Goal: Transaction & Acquisition: Book appointment/travel/reservation

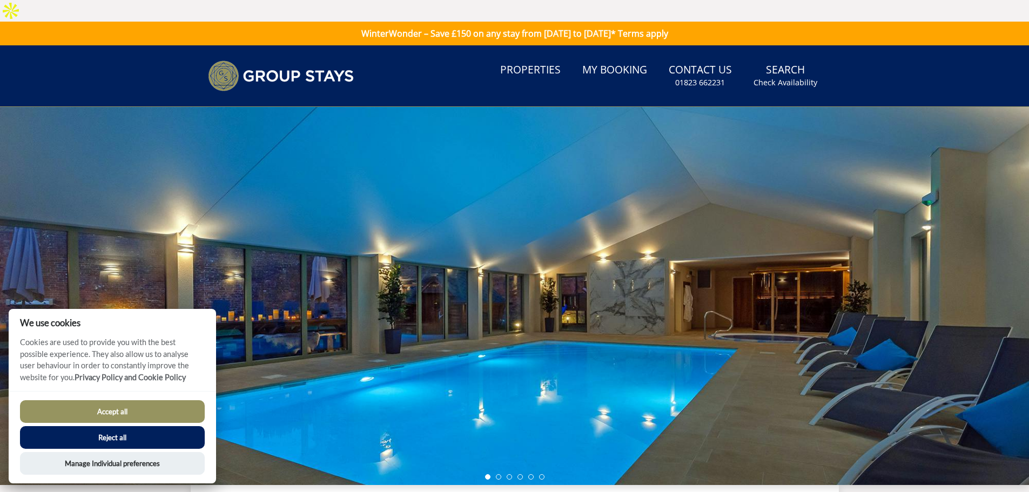
click at [123, 413] on button "Accept all" at bounding box center [112, 411] width 185 height 23
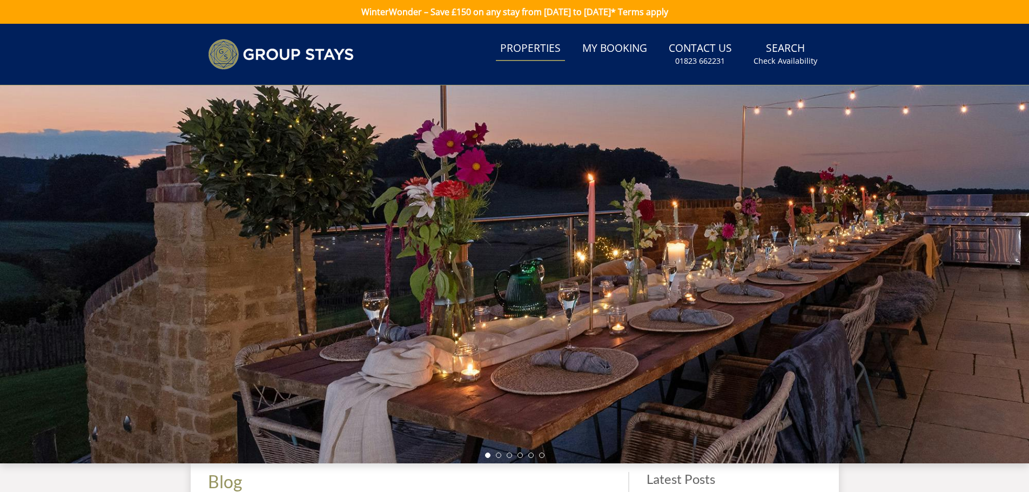
click at [537, 47] on link "Properties" at bounding box center [530, 49] width 69 height 24
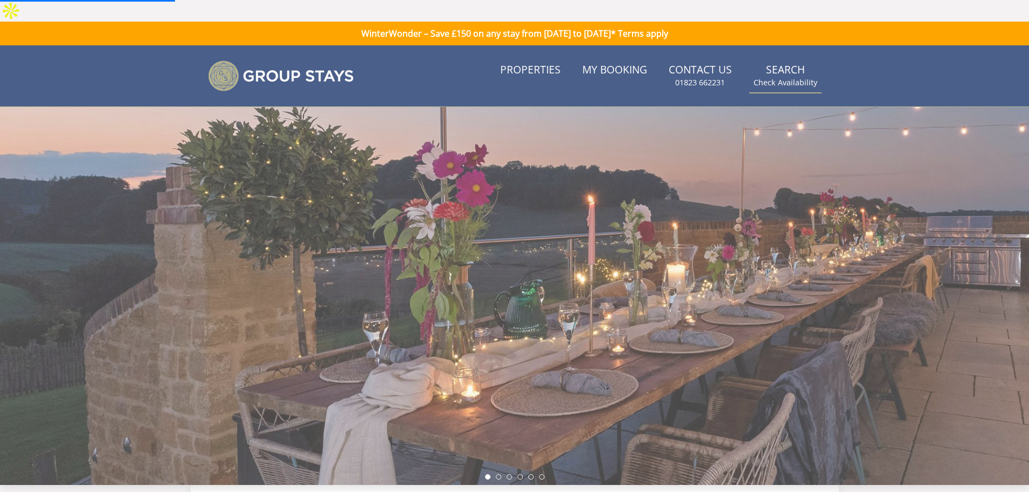
click at [789, 77] on small "Check Availability" at bounding box center [786, 82] width 64 height 11
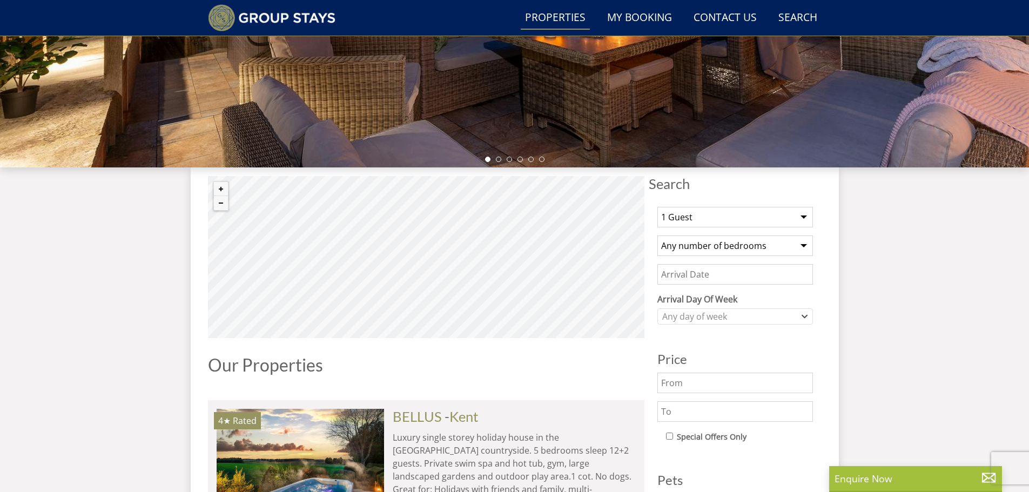
scroll to position [299, 0]
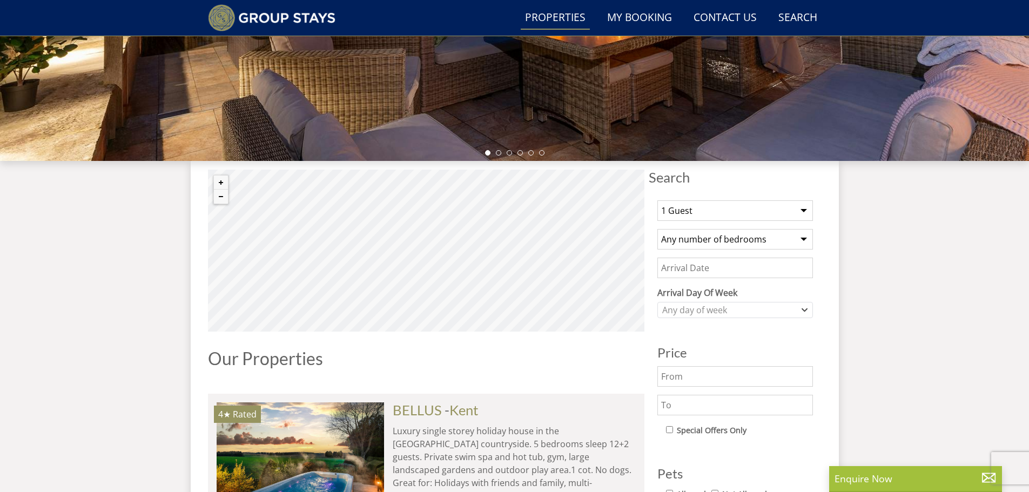
click at [750, 200] on select "1 Guest 2 Guests 3 Guests 4 Guests 5 Guests 6 Guests 7 Guests 8 Guests 9 Guests…" at bounding box center [735, 210] width 156 height 21
select select "30"
click at [657, 200] on select "1 Guest 2 Guests 3 Guests 4 Guests 5 Guests 6 Guests 7 Guests 8 Guests 9 Guests…" at bounding box center [735, 210] width 156 height 21
click at [721, 229] on select "Any number of bedrooms 3 Bedrooms 4 Bedrooms 5 Bedrooms 6 Bedrooms 7 Bedrooms 8…" at bounding box center [735, 239] width 156 height 21
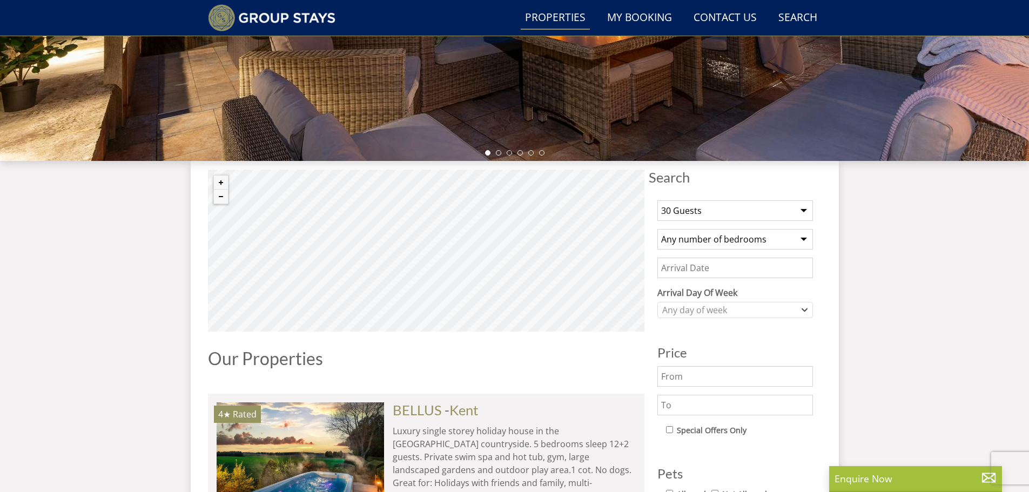
click at [718, 258] on input "Date" at bounding box center [735, 268] width 156 height 21
click at [730, 302] on div "Any day of week" at bounding box center [735, 310] width 156 height 16
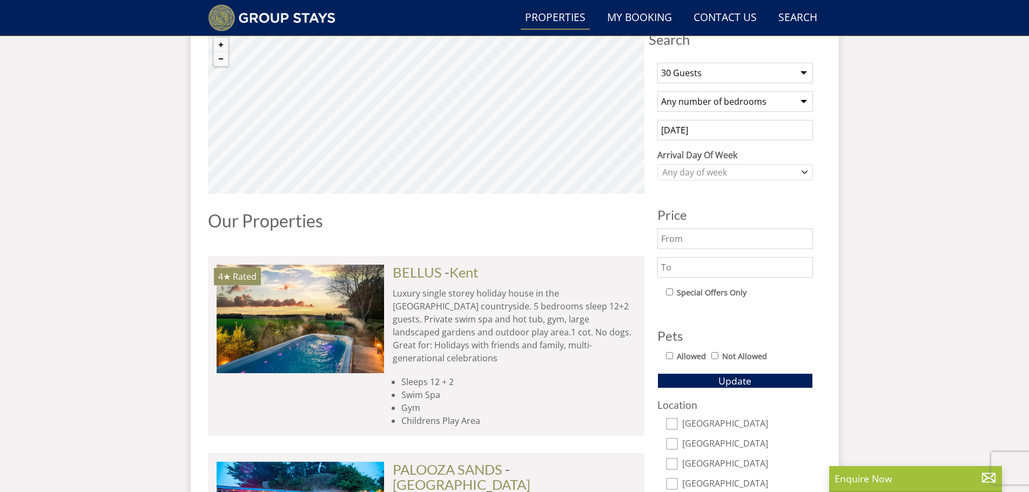
scroll to position [461, 0]
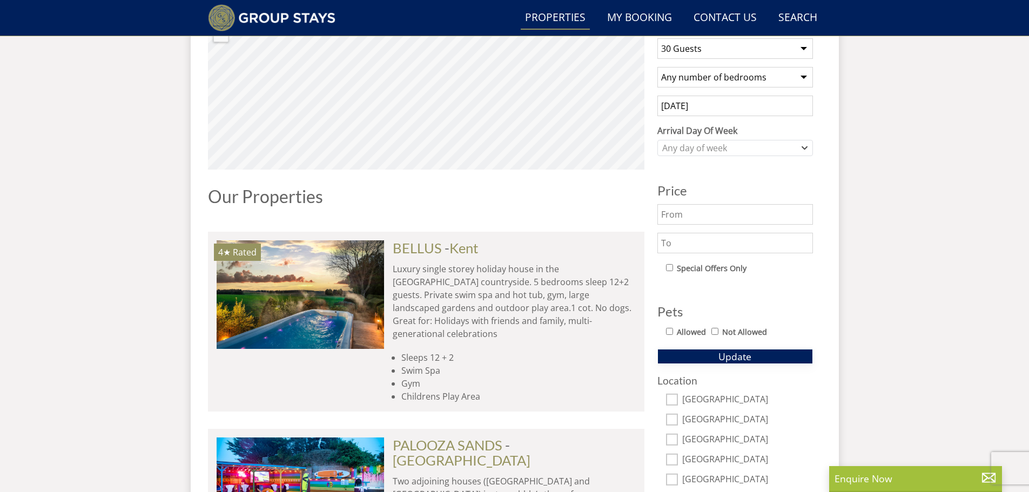
click at [716, 349] on button "Update" at bounding box center [735, 356] width 156 height 15
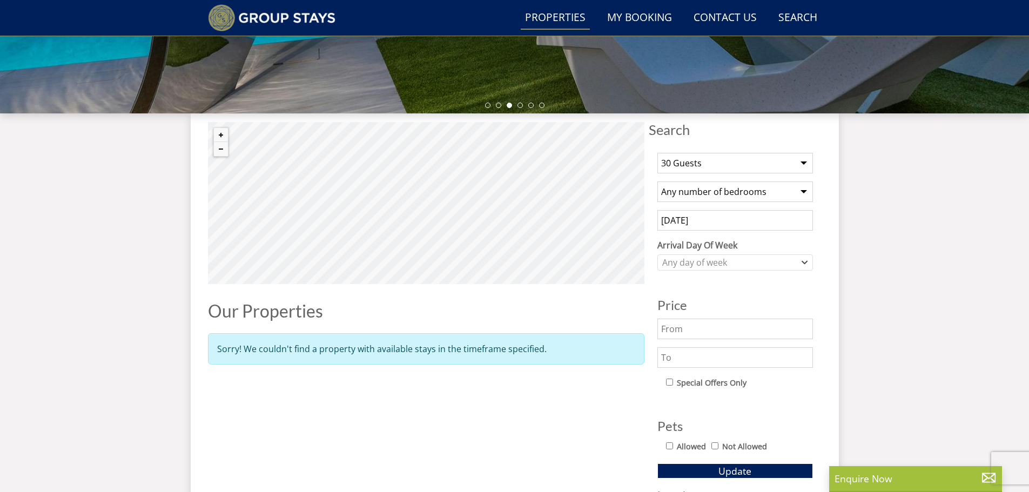
scroll to position [245, 0]
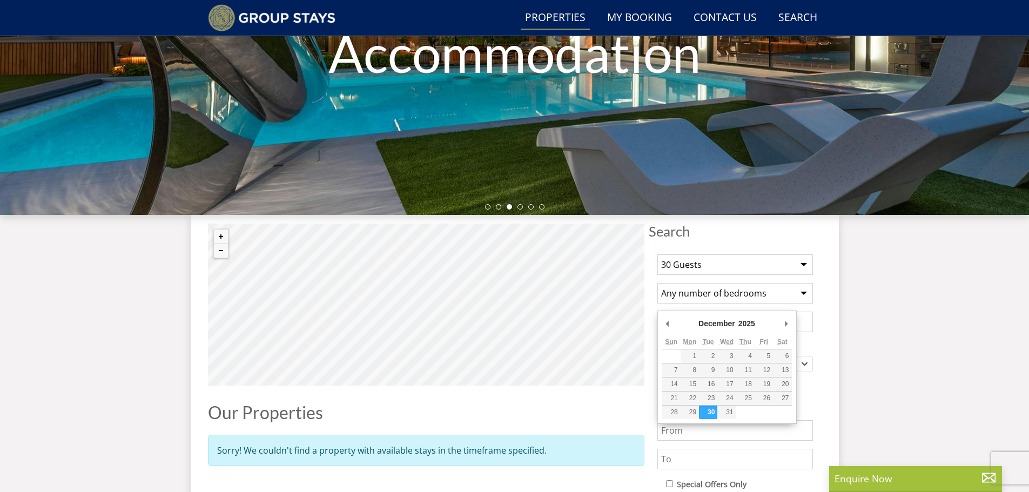
click at [721, 312] on input "[DATE]" at bounding box center [735, 322] width 156 height 21
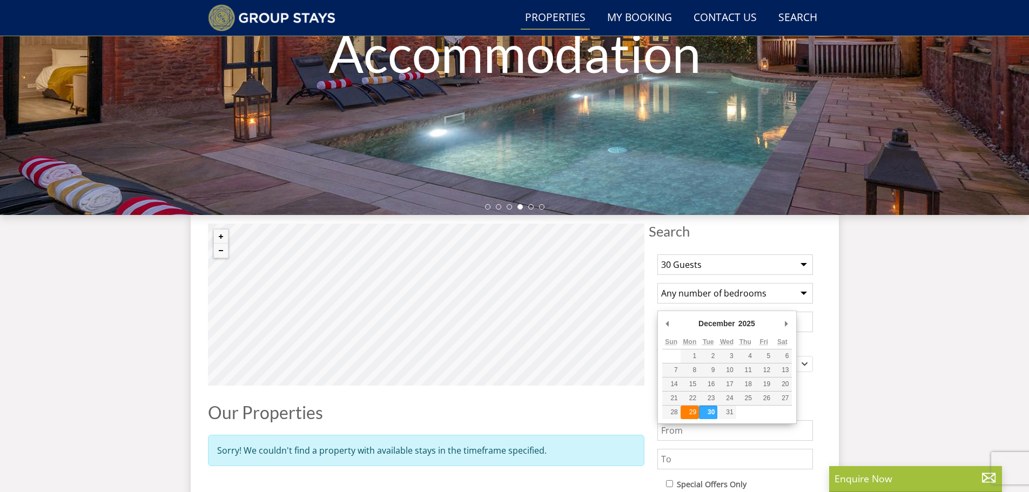
type input "[DATE]"
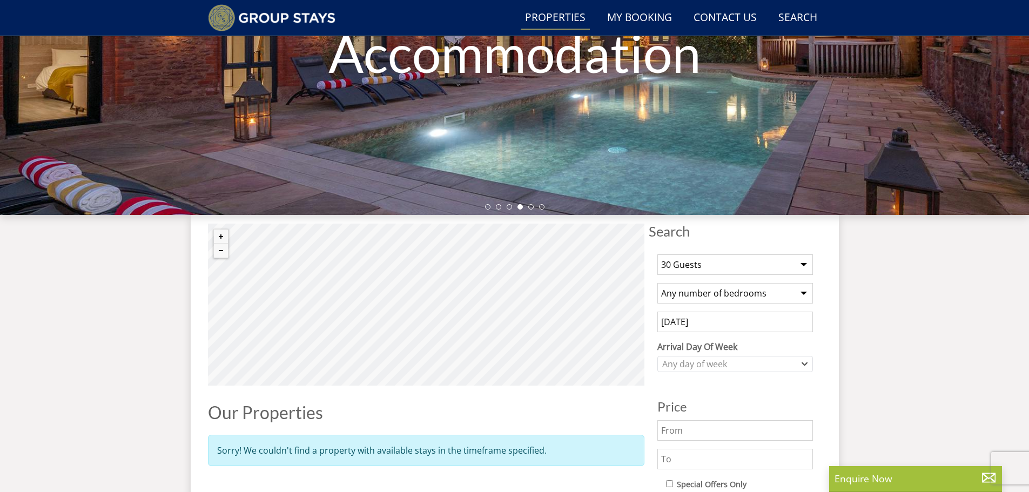
click at [740, 312] on input "[DATE]" at bounding box center [735, 322] width 156 height 21
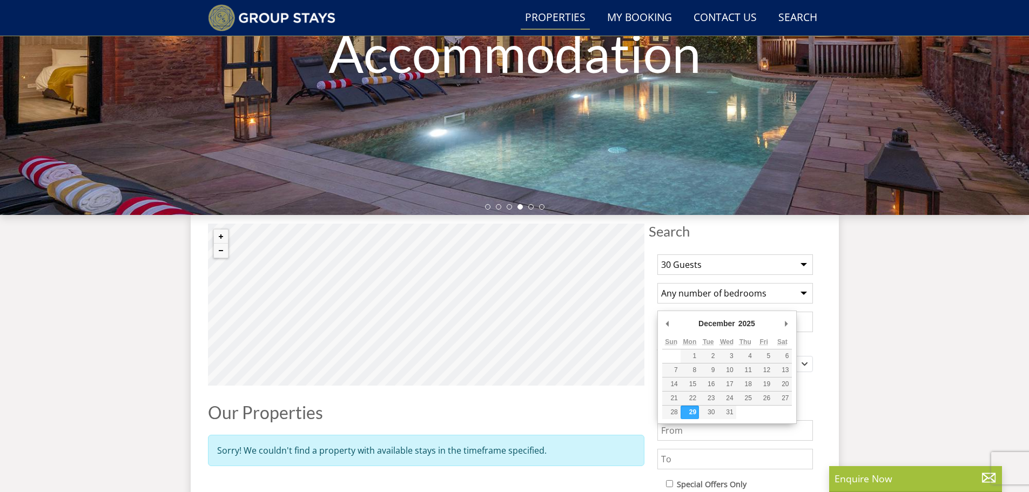
click at [826, 302] on div "Search Search 1 Guest 2 Guests 3 Guests 4 Guests 5 Guests 6 Guests 7 Guests 8 G…" at bounding box center [515, 414] width 648 height 398
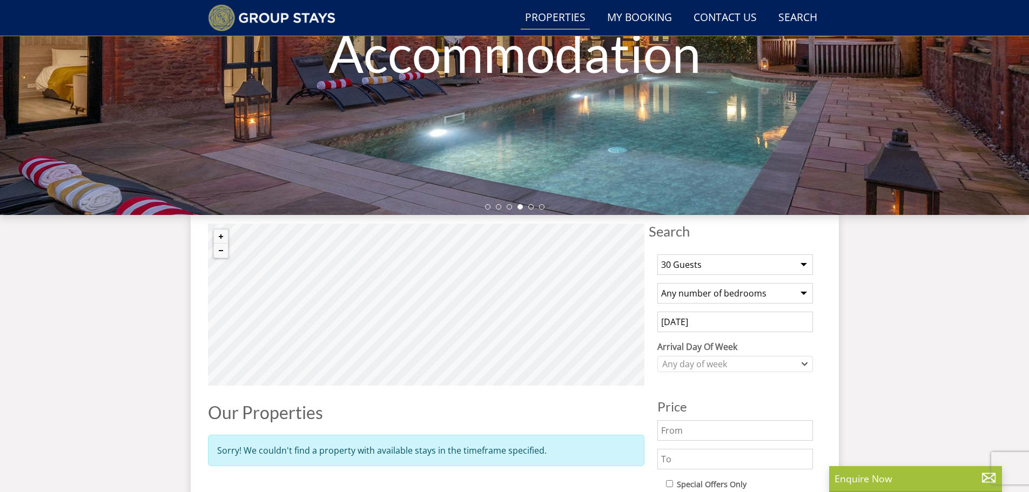
click at [783, 312] on input "[DATE]" at bounding box center [735, 322] width 156 height 21
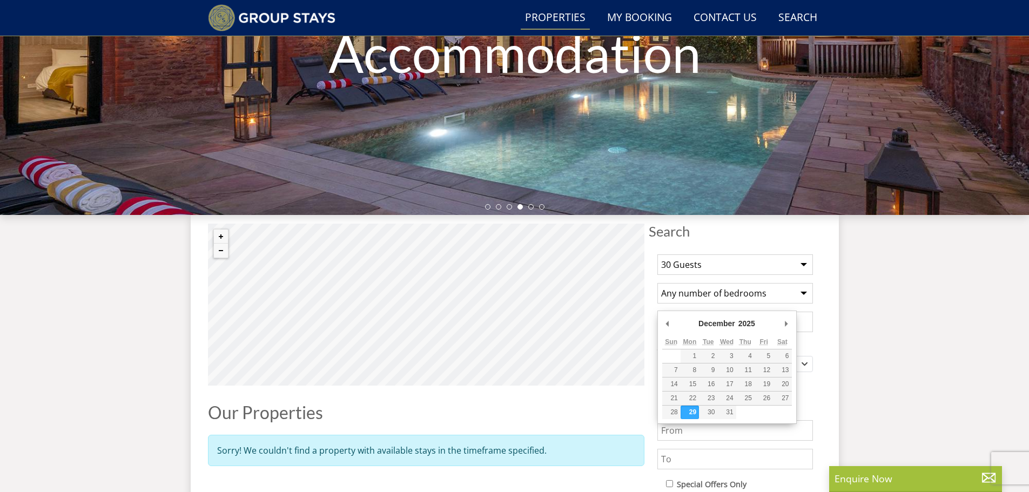
click at [782, 312] on input "[DATE]" at bounding box center [735, 322] width 156 height 21
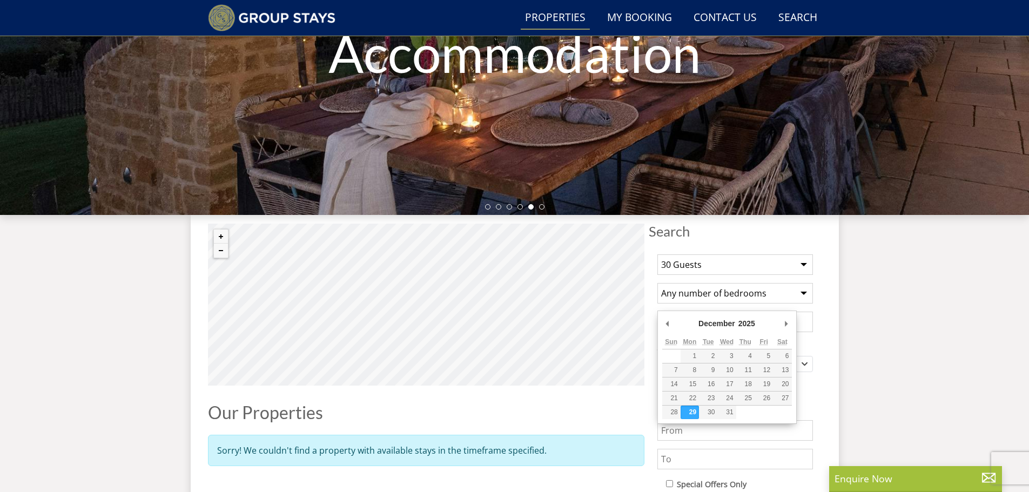
click at [969, 302] on div "Search Menu Properties My Booking Contact Us [PHONE_NUMBER] Search Check Availa…" at bounding box center [514, 216] width 1029 height 830
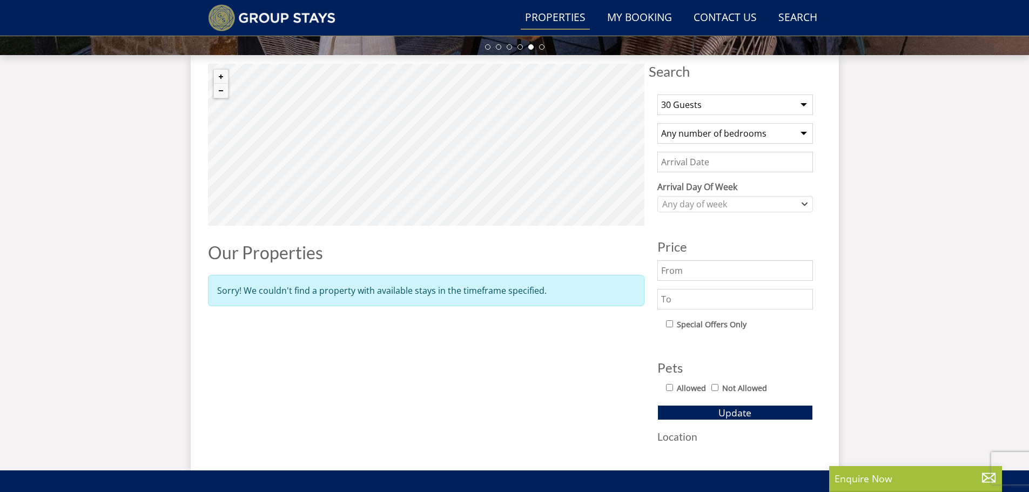
scroll to position [407, 0]
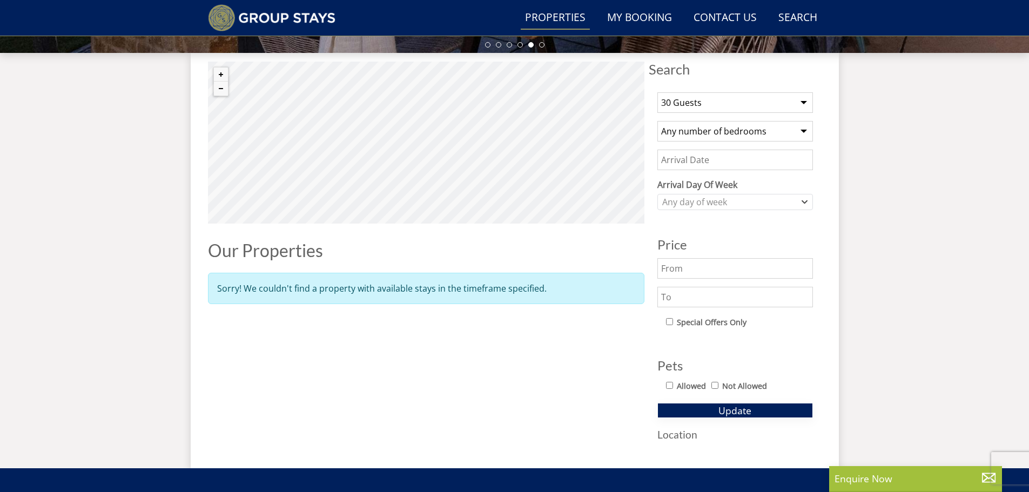
click at [751, 404] on span "Update" at bounding box center [734, 410] width 33 height 13
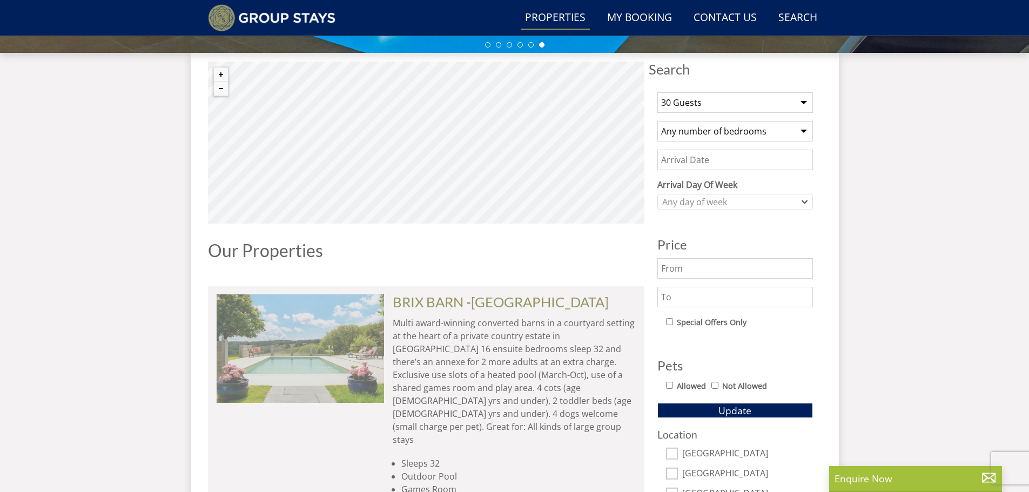
click at [364, 312] on img at bounding box center [300, 348] width 167 height 108
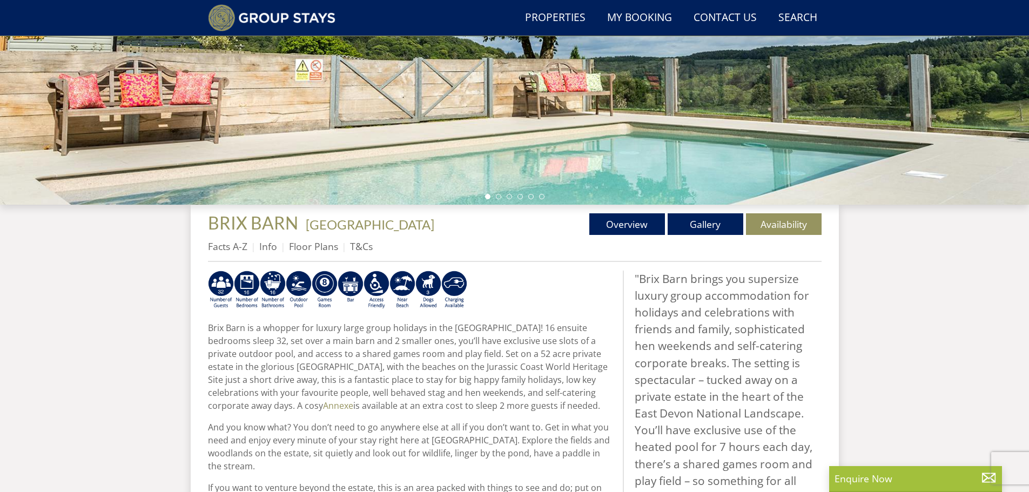
scroll to position [258, 0]
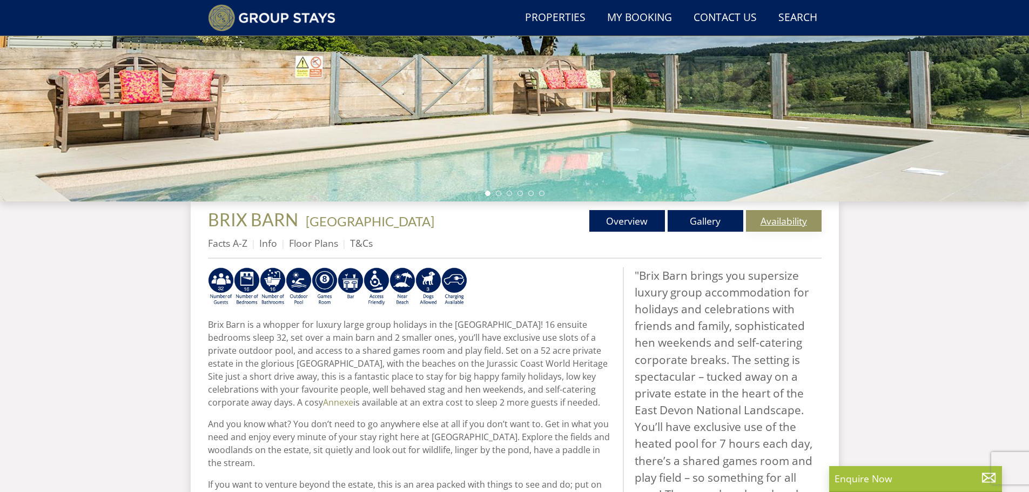
click at [790, 210] on link "Availability" at bounding box center [784, 221] width 76 height 22
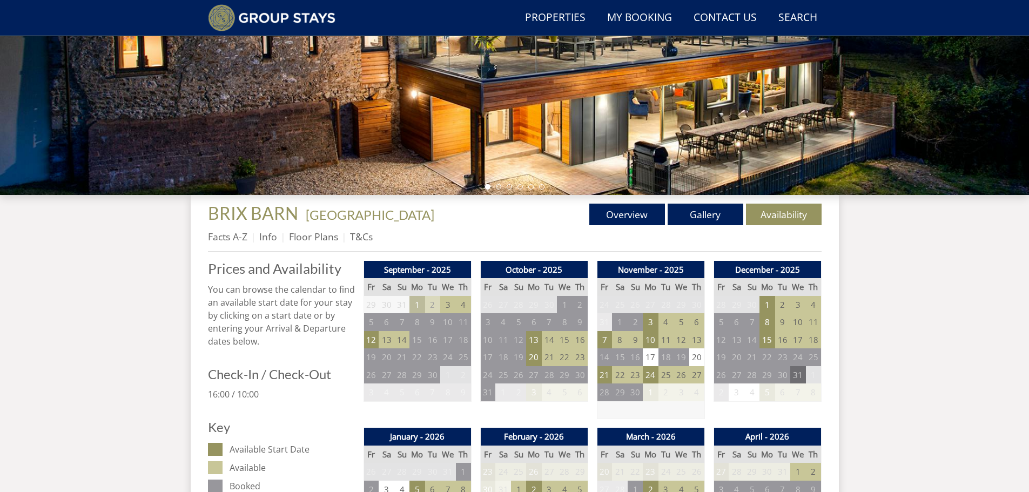
scroll to position [261, 0]
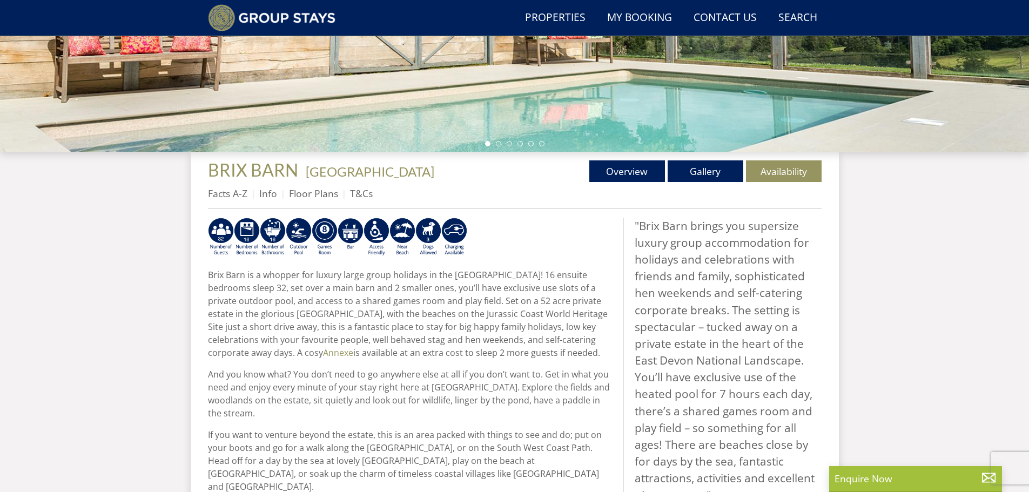
scroll to position [312, 0]
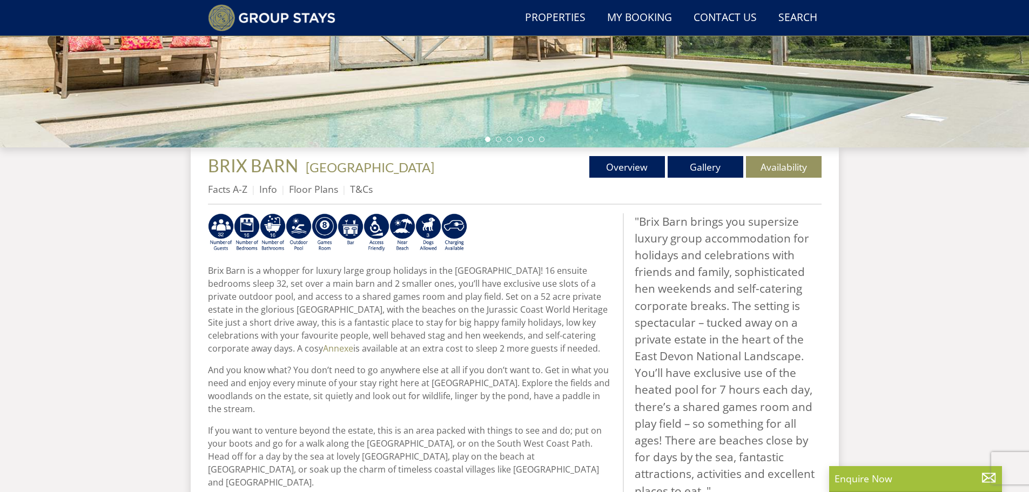
select select "30"
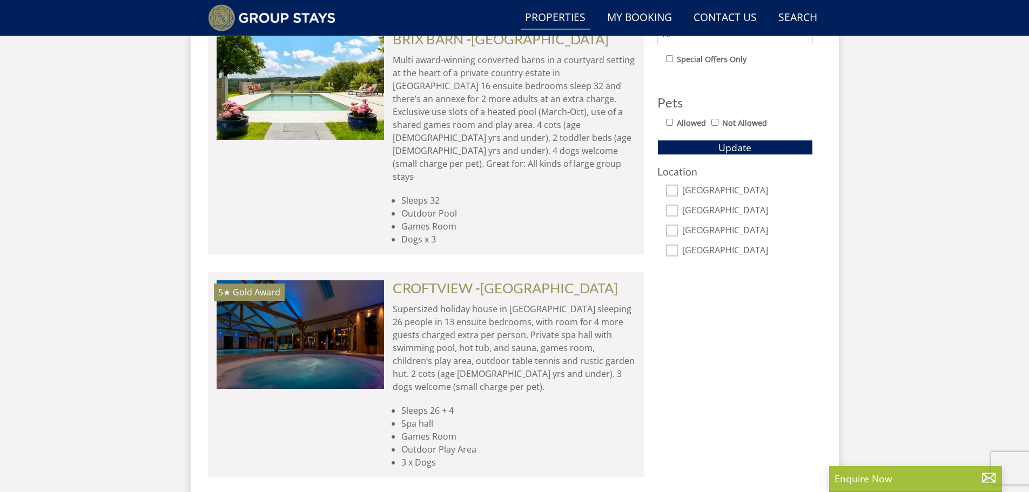
scroll to position [677, 0]
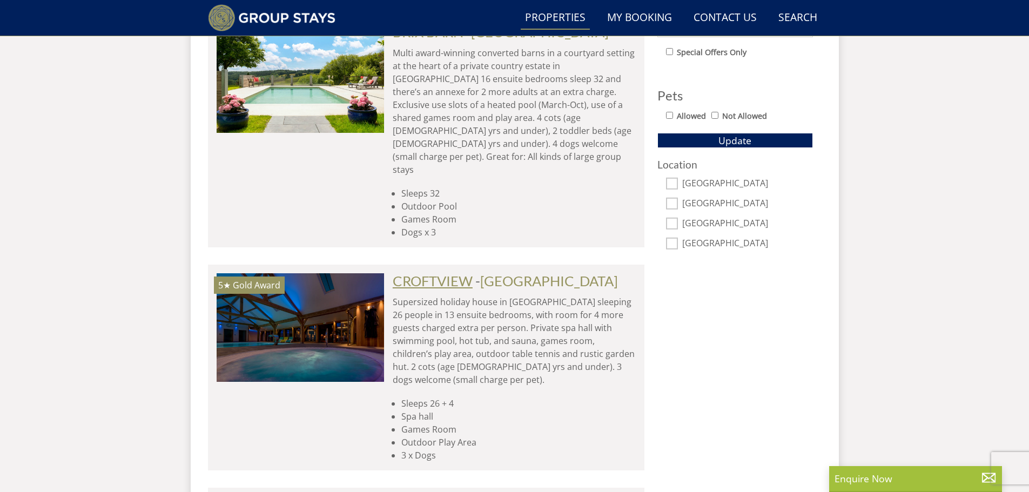
click at [462, 273] on link "CROFTVIEW" at bounding box center [433, 281] width 80 height 16
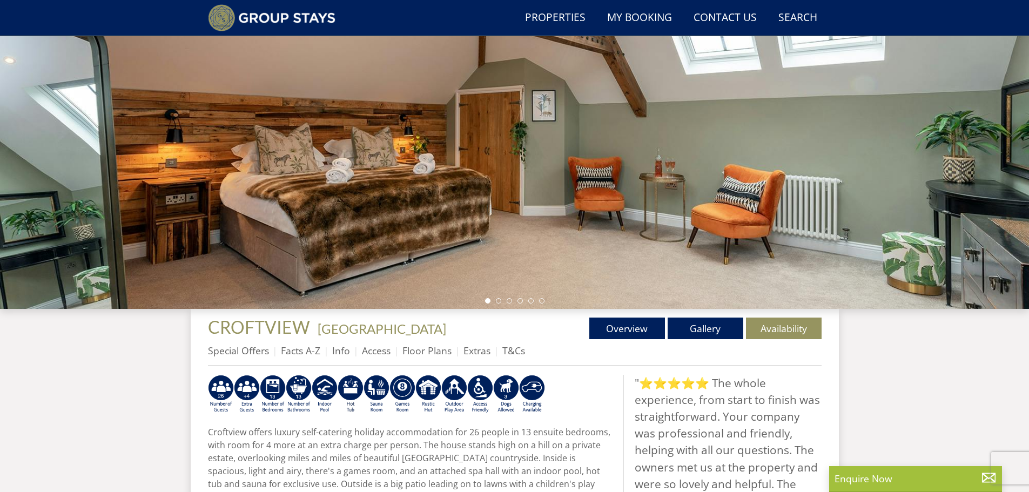
scroll to position [151, 0]
click at [778, 317] on link "Availability" at bounding box center [784, 328] width 76 height 22
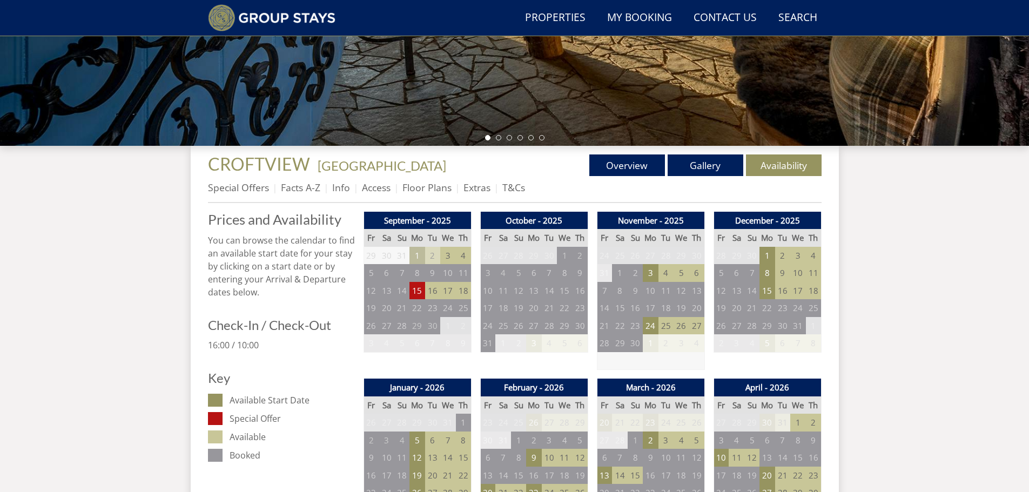
scroll to position [315, 0]
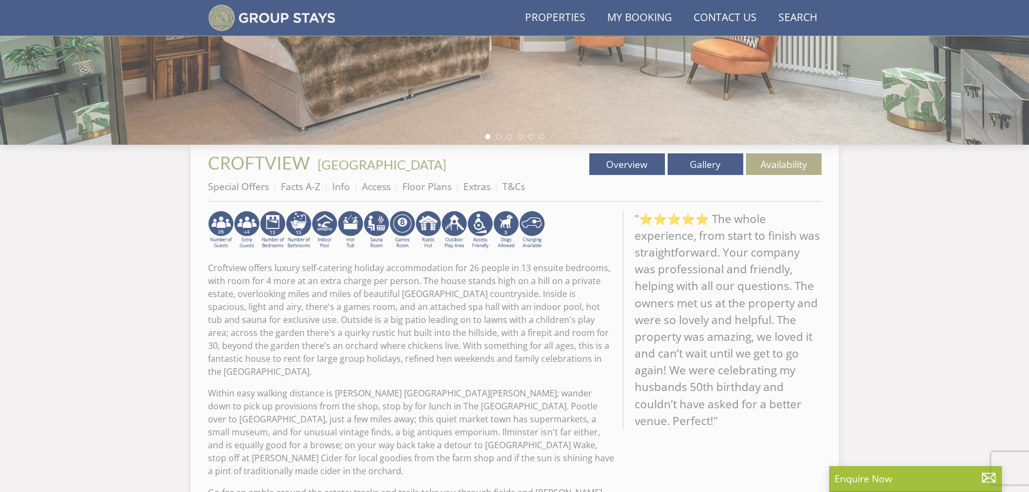
scroll to position [151, 0]
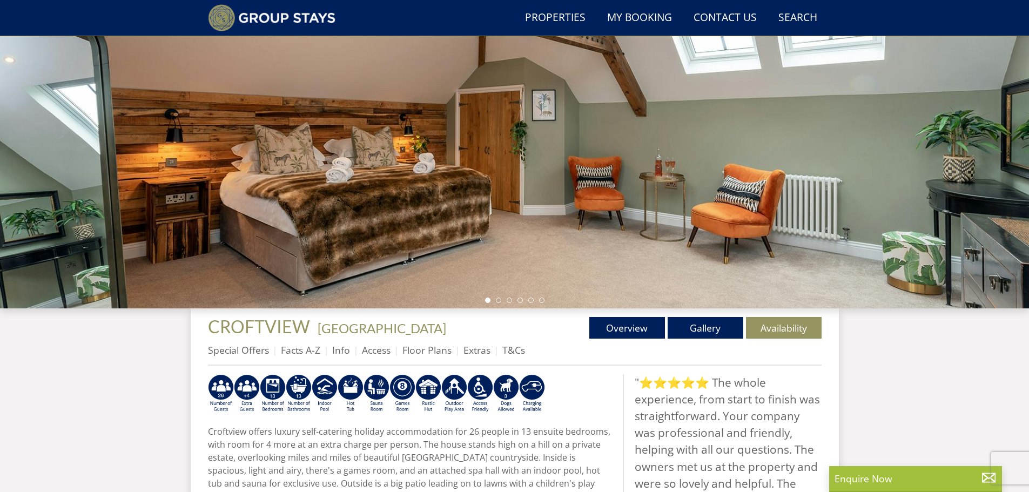
select select "30"
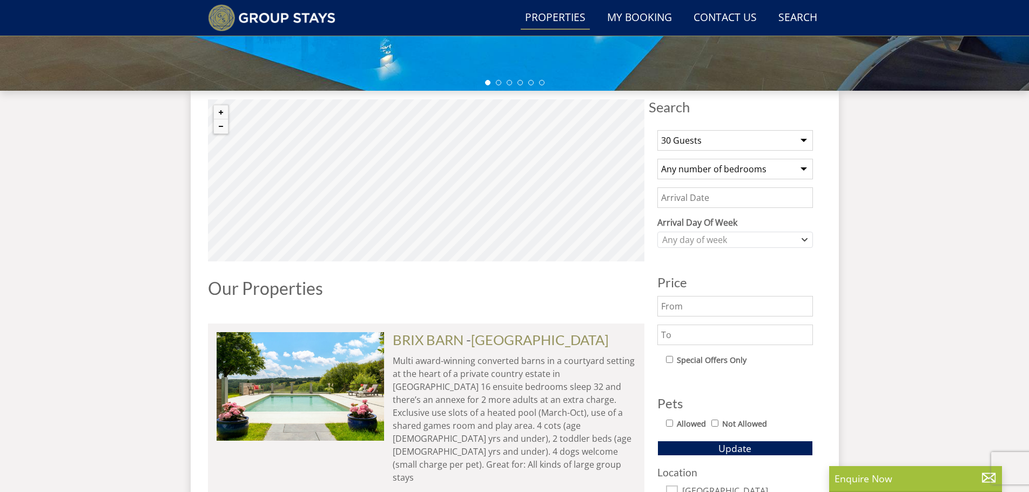
scroll to position [353, 0]
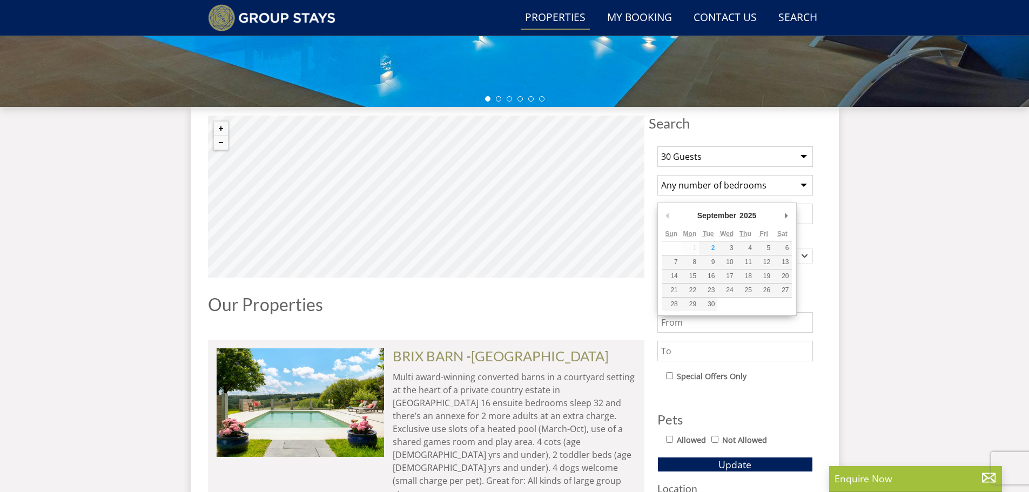
click at [719, 204] on input "Date" at bounding box center [735, 214] width 156 height 21
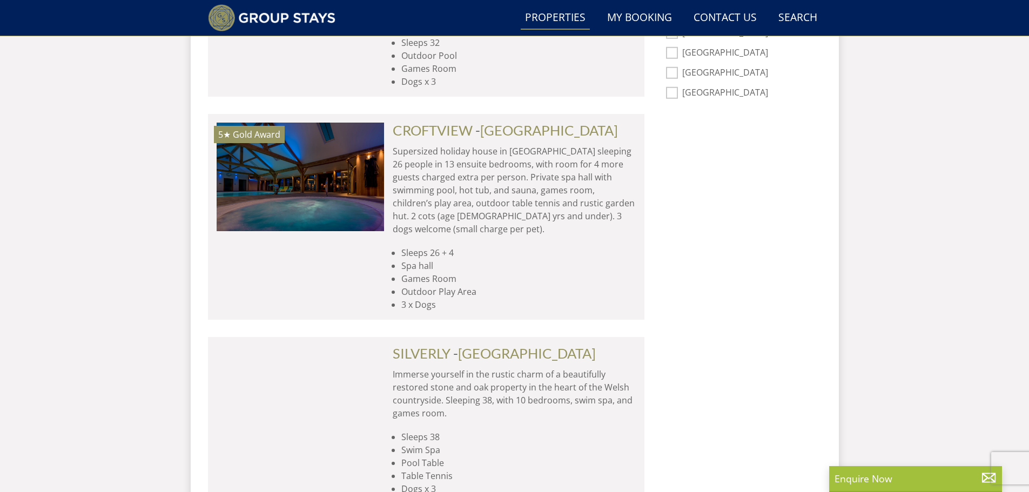
scroll to position [839, 0]
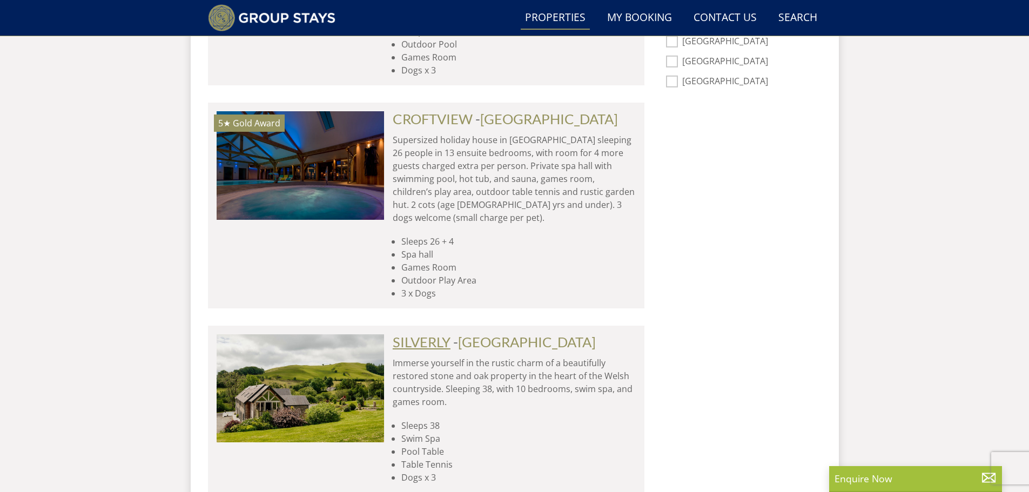
click at [420, 334] on link "SILVERLY" at bounding box center [422, 342] width 58 height 16
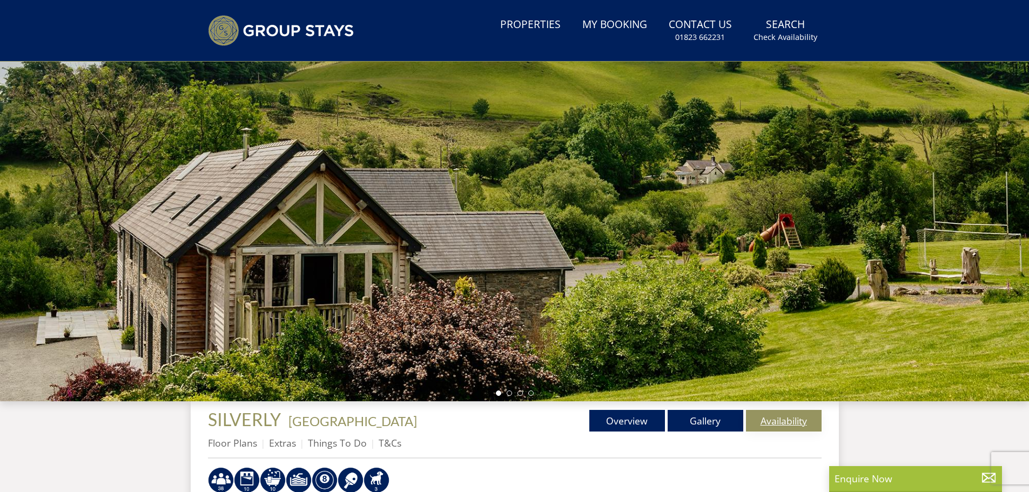
scroll to position [95, 0]
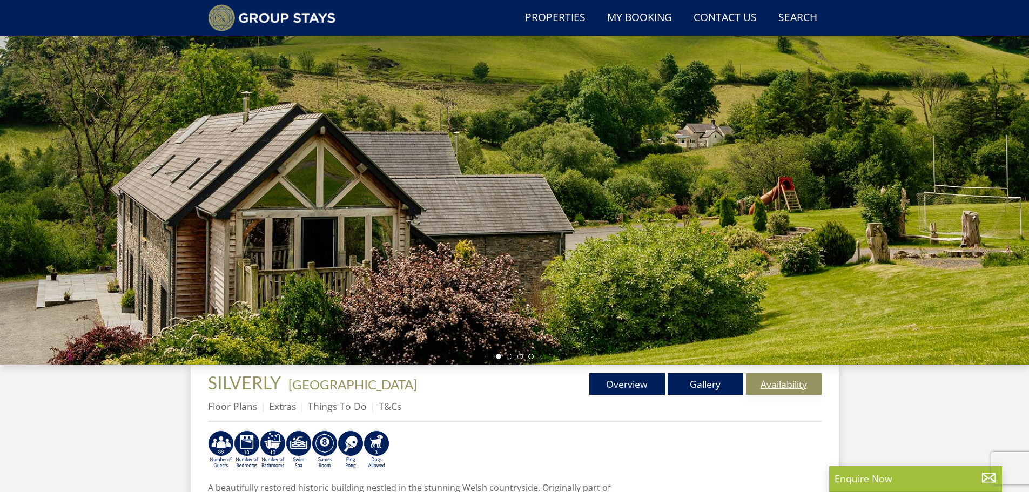
click at [792, 373] on link "Availability" at bounding box center [784, 384] width 76 height 22
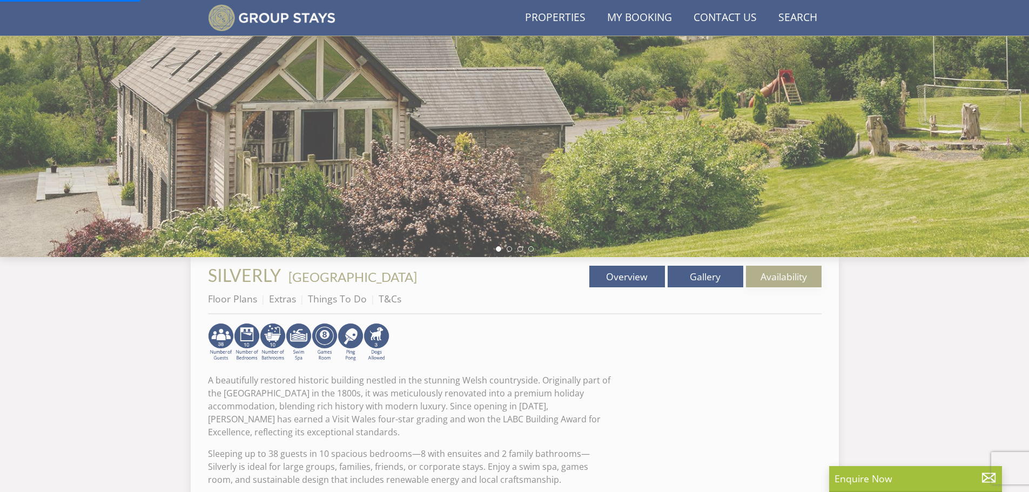
scroll to position [203, 0]
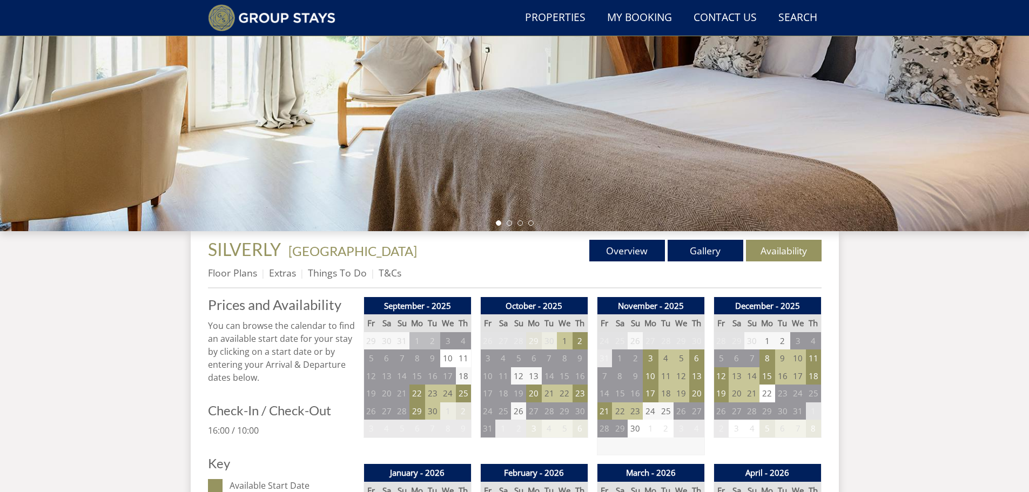
scroll to position [368, 0]
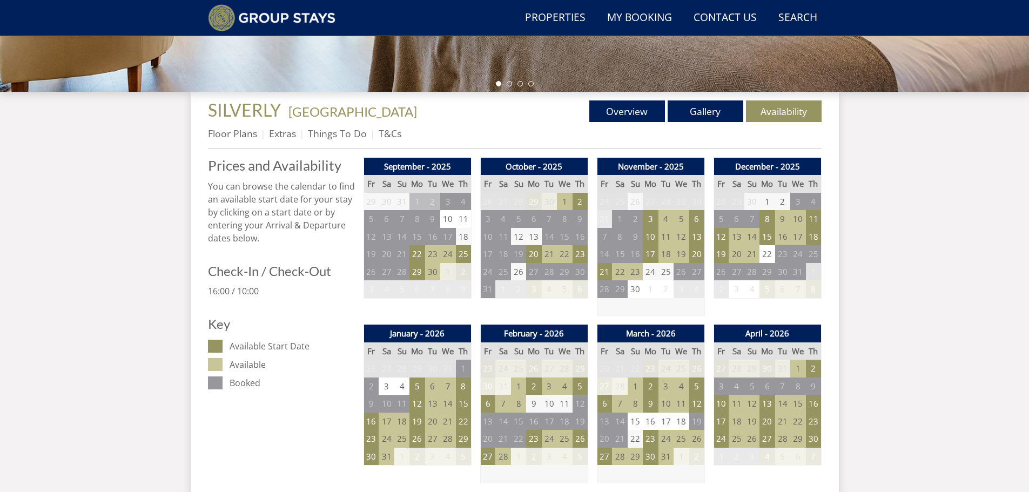
scroll to position [203, 0]
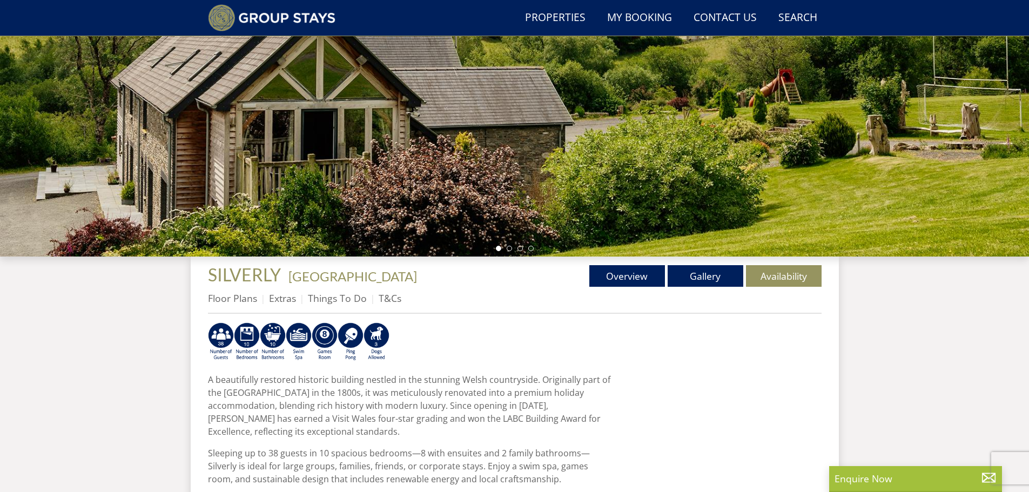
select select "30"
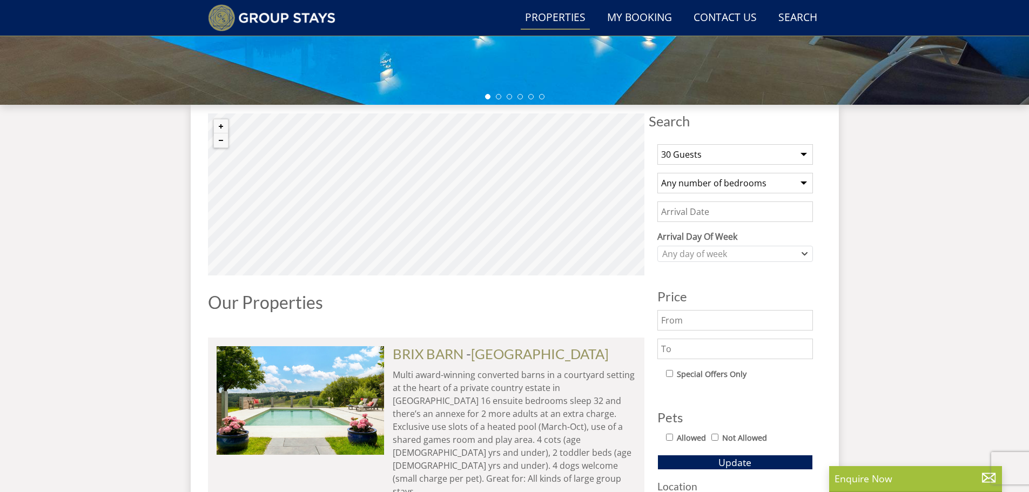
scroll to position [353, 0]
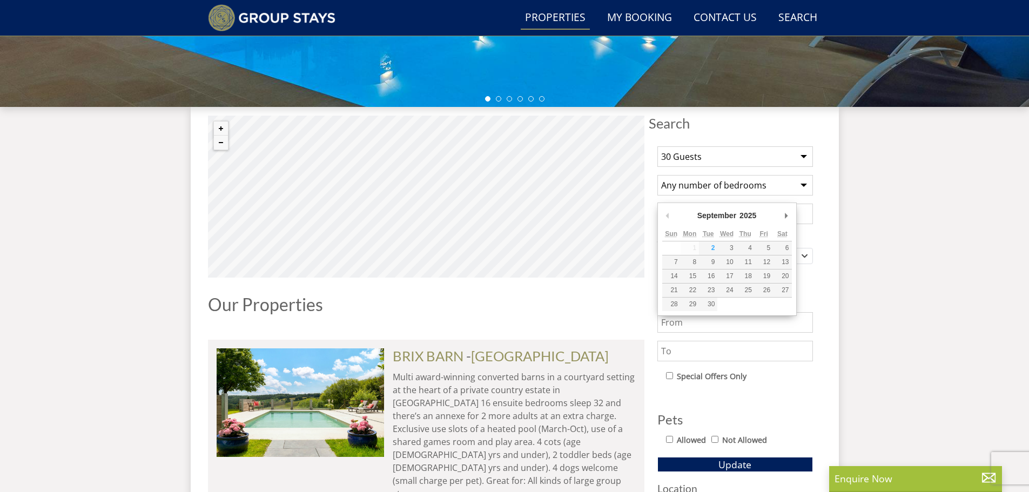
click at [721, 204] on input "Date" at bounding box center [735, 214] width 156 height 21
click at [727, 204] on input "Date" at bounding box center [735, 214] width 156 height 21
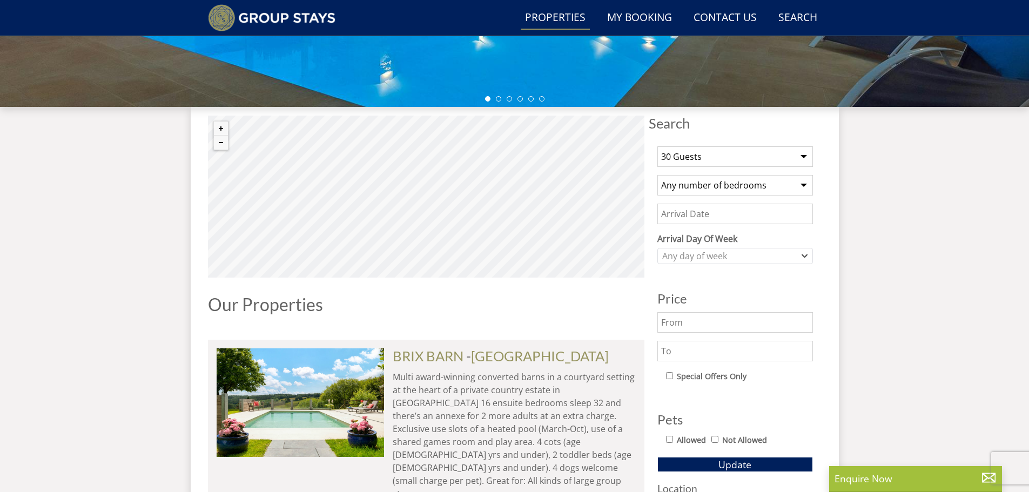
click at [771, 204] on input "Date" at bounding box center [735, 214] width 156 height 21
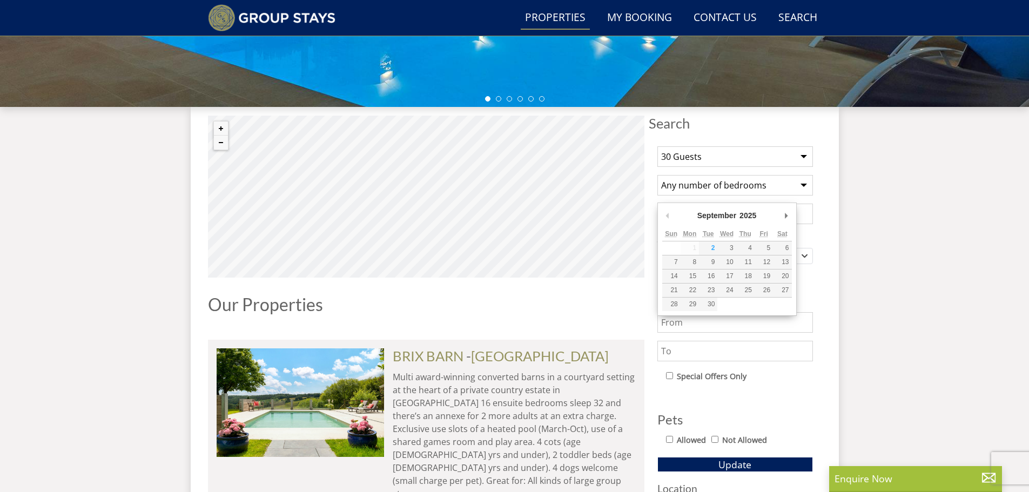
click at [769, 204] on input "Date" at bounding box center [735, 214] width 156 height 21
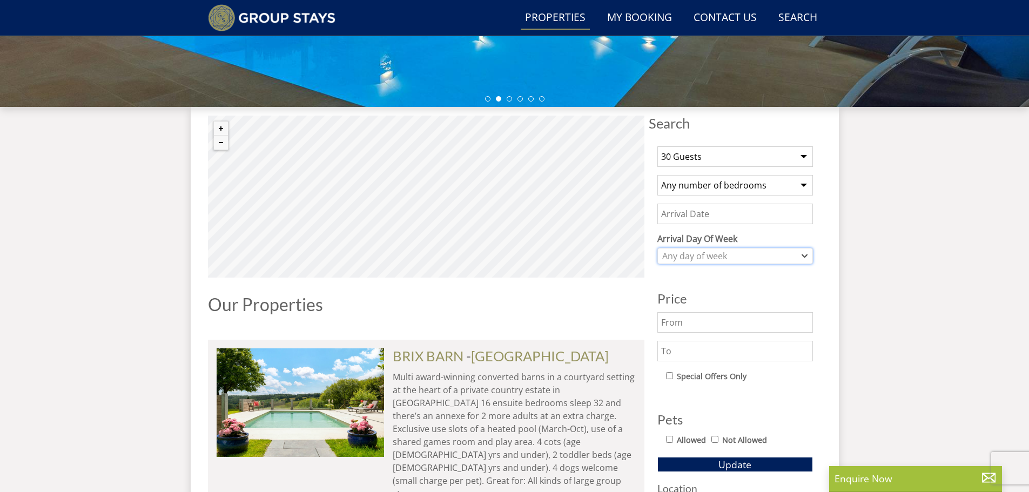
click at [774, 250] on div "Any day of week" at bounding box center [730, 256] width 140 height 12
click at [770, 250] on div "Any day of week" at bounding box center [730, 256] width 140 height 12
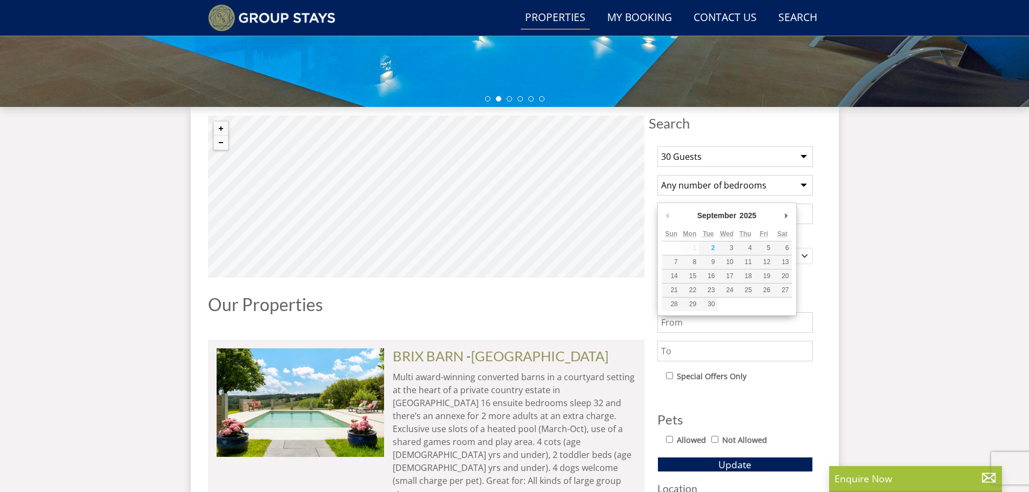
click at [732, 204] on input "Date" at bounding box center [735, 214] width 156 height 21
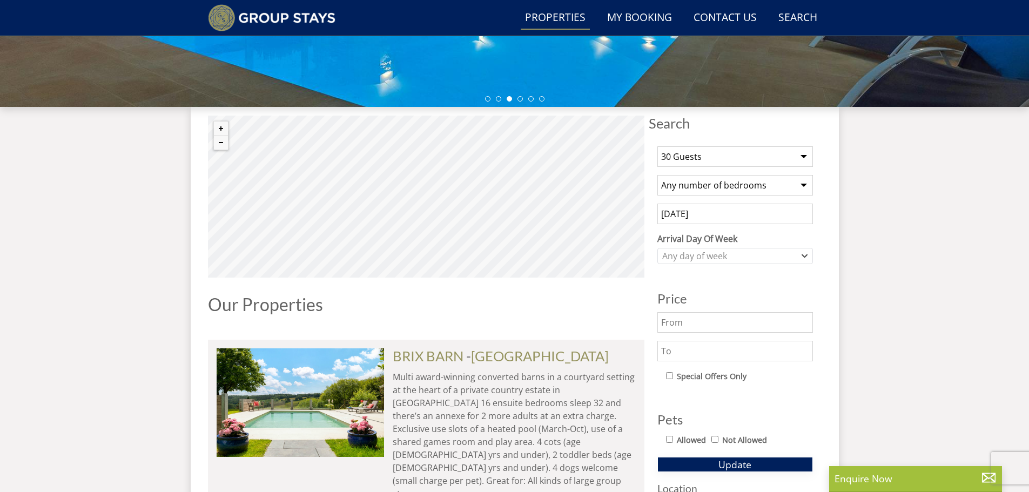
click at [759, 457] on button "Update" at bounding box center [735, 464] width 156 height 15
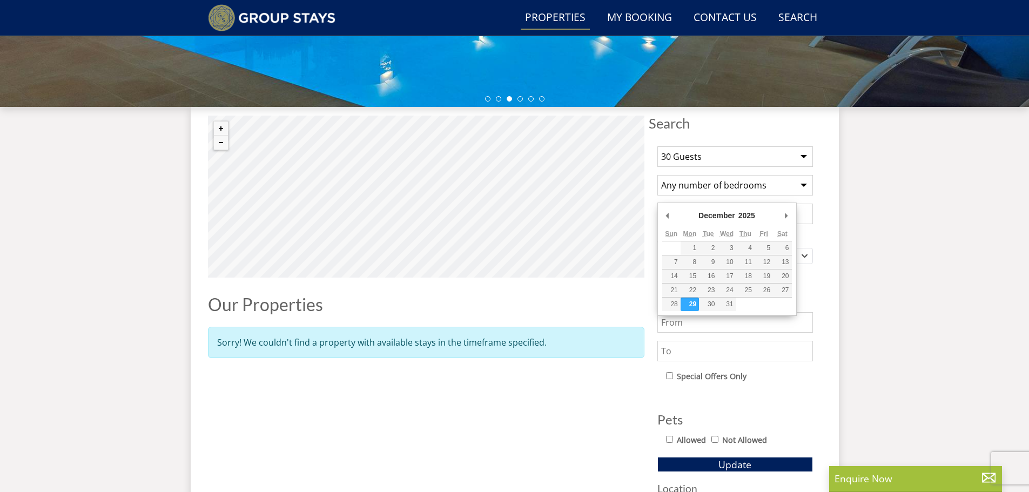
click at [702, 204] on input "[DATE]" at bounding box center [735, 214] width 156 height 21
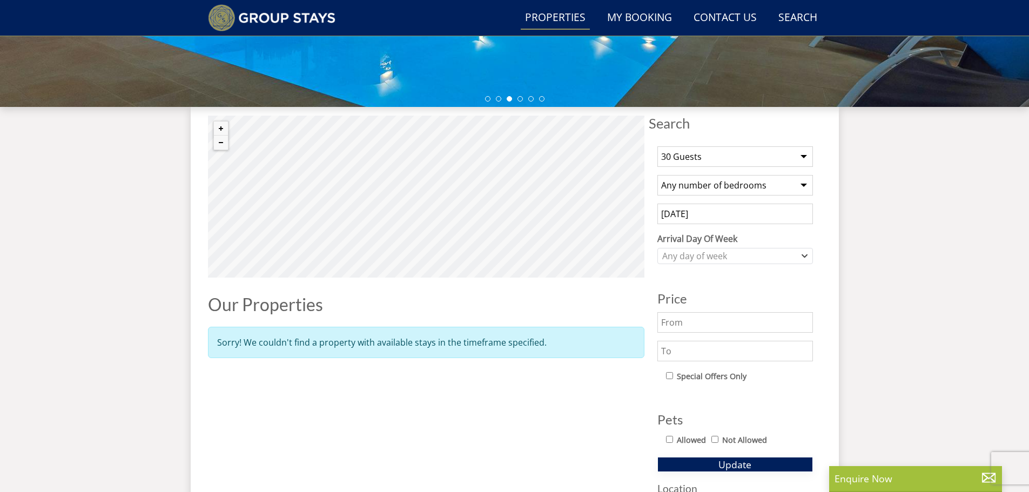
click at [750, 458] on span "Update" at bounding box center [734, 464] width 33 height 13
click at [704, 204] on input "[DATE]" at bounding box center [735, 214] width 156 height 21
click at [748, 458] on span "Update" at bounding box center [734, 464] width 33 height 13
click at [708, 204] on input "[DATE]" at bounding box center [735, 214] width 156 height 21
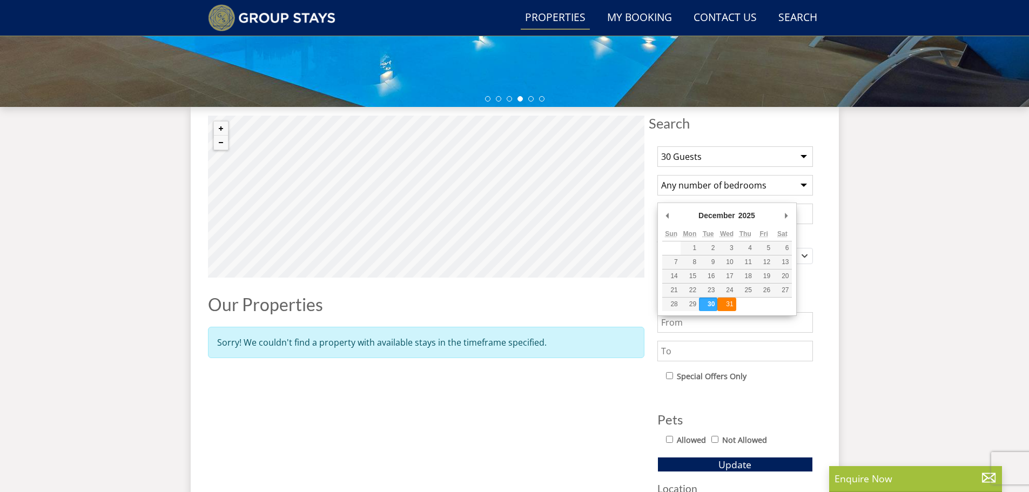
type input "[DATE]"
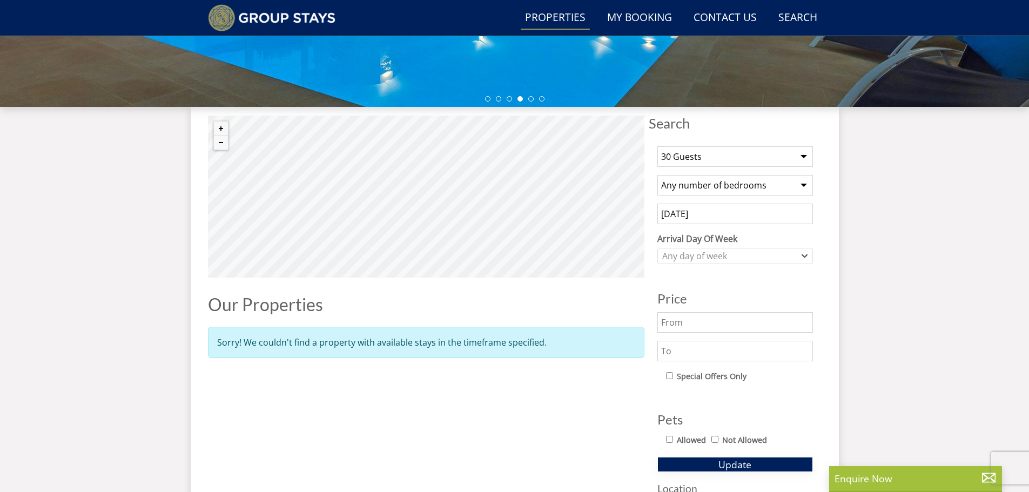
click at [736, 458] on span "Update" at bounding box center [734, 464] width 33 height 13
click at [716, 204] on input "[DATE]" at bounding box center [735, 214] width 156 height 21
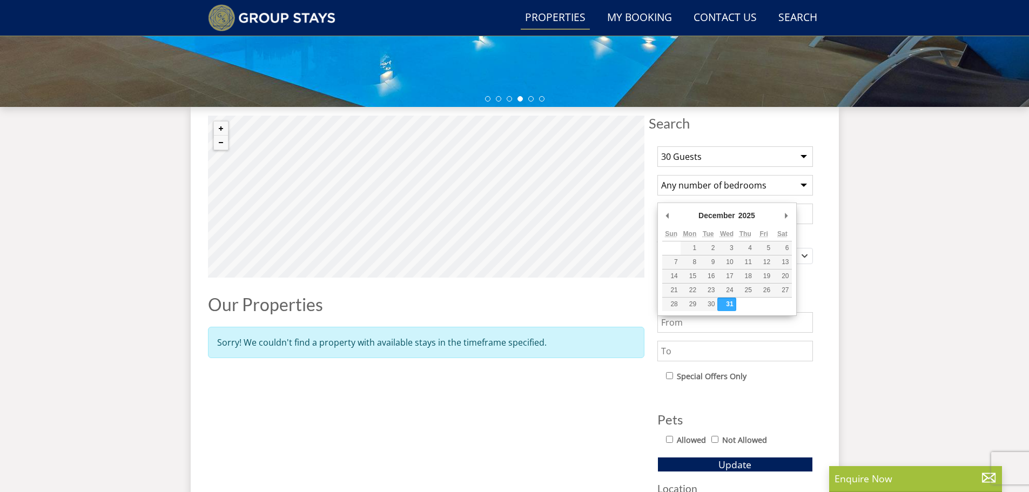
click at [716, 204] on input "[DATE]" at bounding box center [735, 214] width 156 height 21
click at [657, 457] on button "Update" at bounding box center [735, 464] width 156 height 15
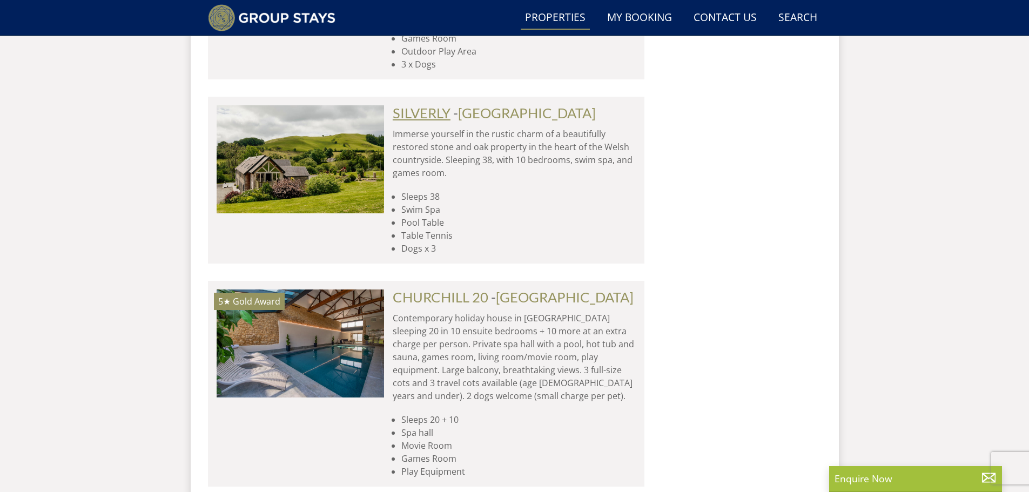
scroll to position [1109, 0]
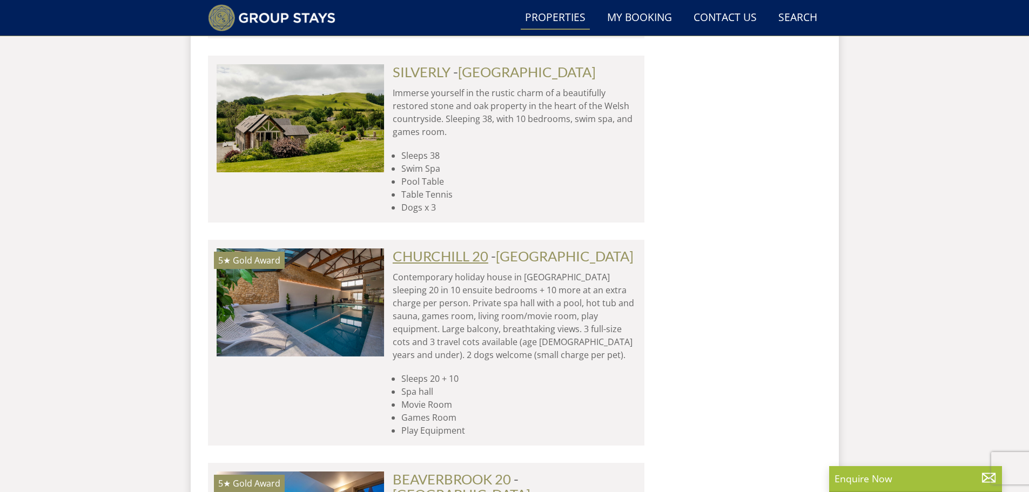
click at [423, 248] on link "CHURCHILL 20" at bounding box center [441, 256] width 96 height 16
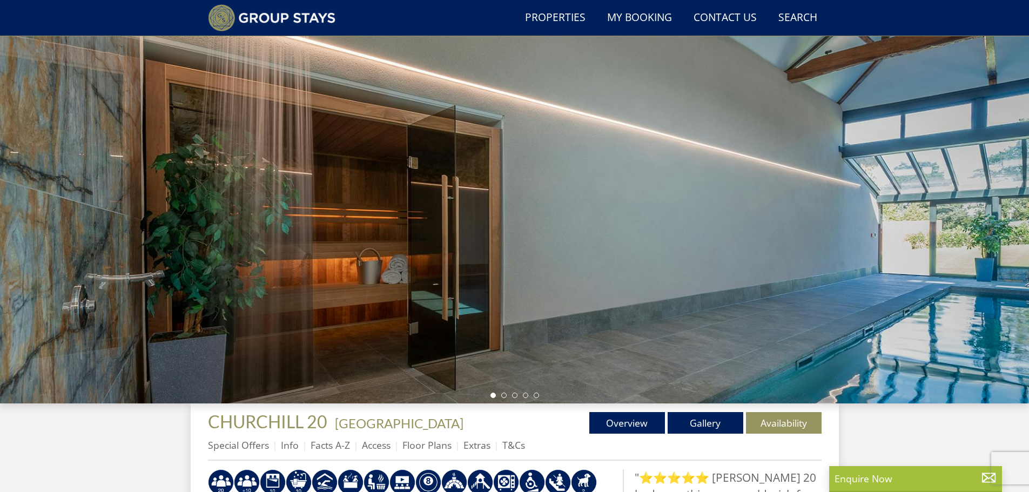
scroll to position [261, 0]
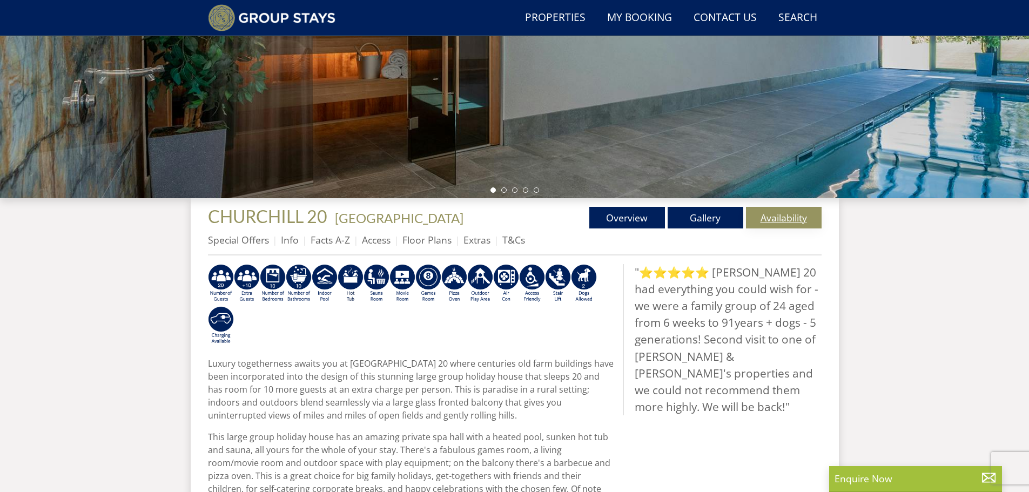
click at [772, 207] on link "Availability" at bounding box center [784, 218] width 76 height 22
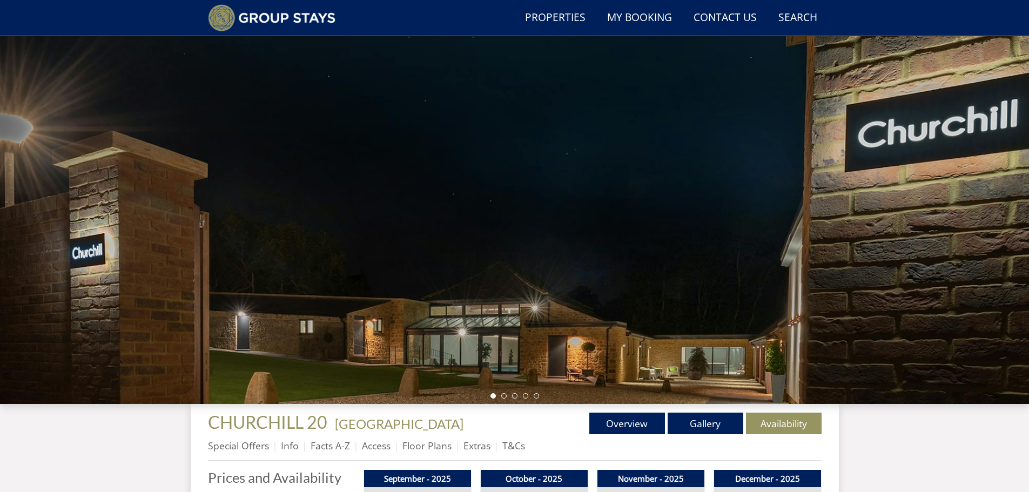
scroll to position [261, 0]
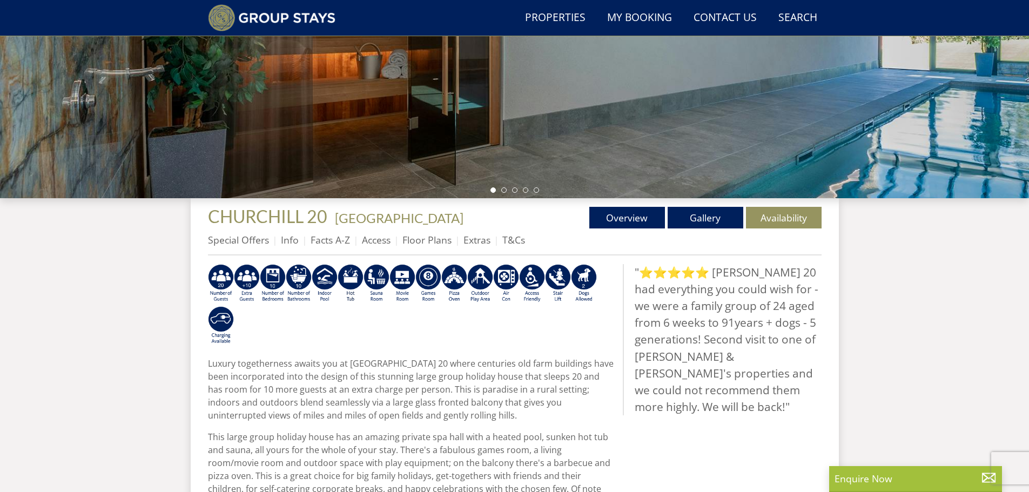
select select "30"
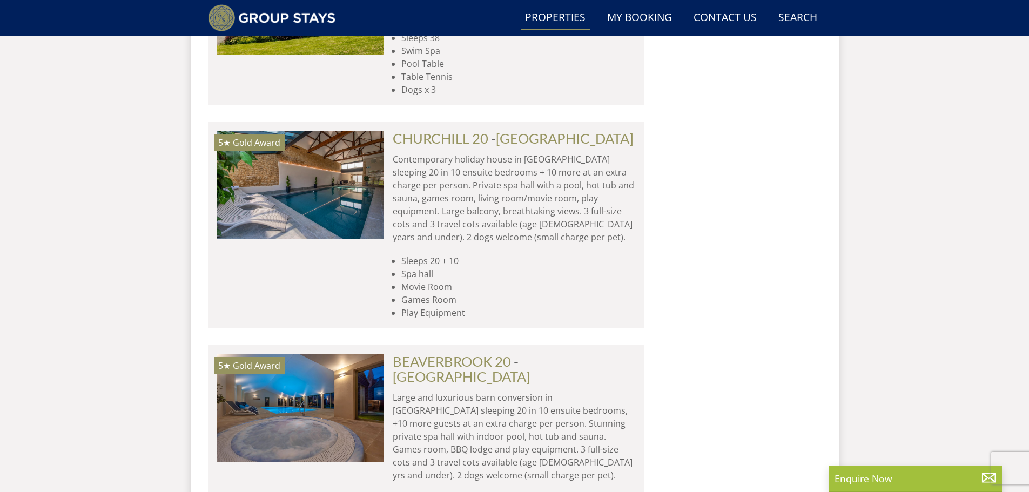
scroll to position [1271, 0]
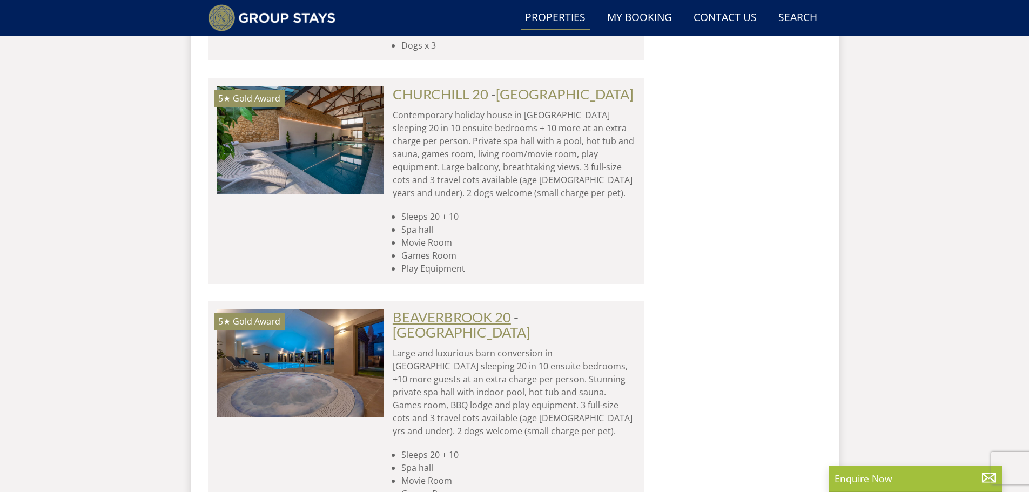
click at [409, 309] on link "BEAVERBROOK 20" at bounding box center [452, 317] width 118 height 16
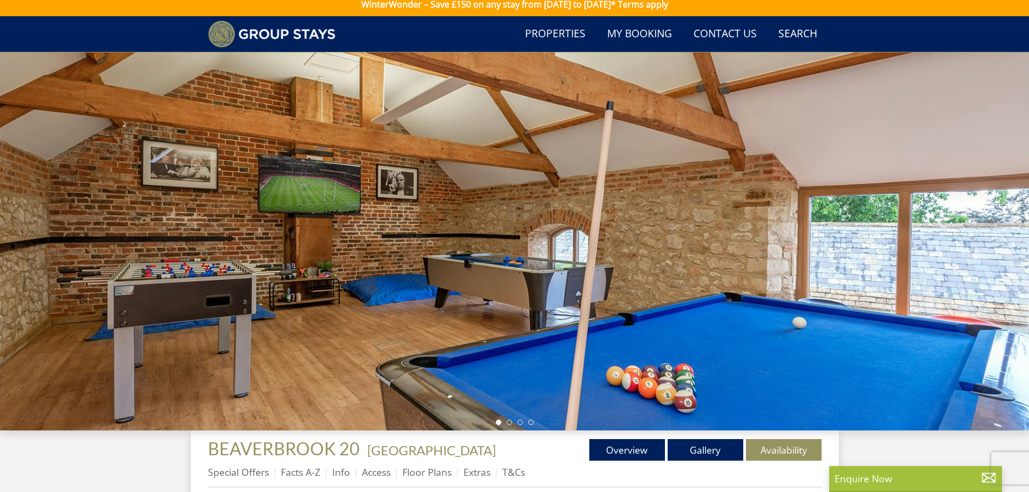
scroll to position [29, 0]
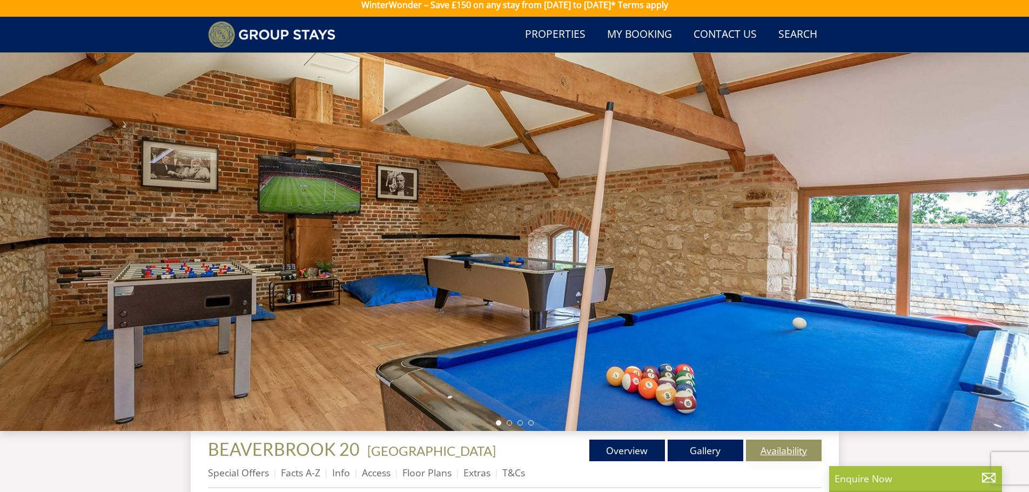
click at [775, 440] on link "Availability" at bounding box center [784, 451] width 76 height 22
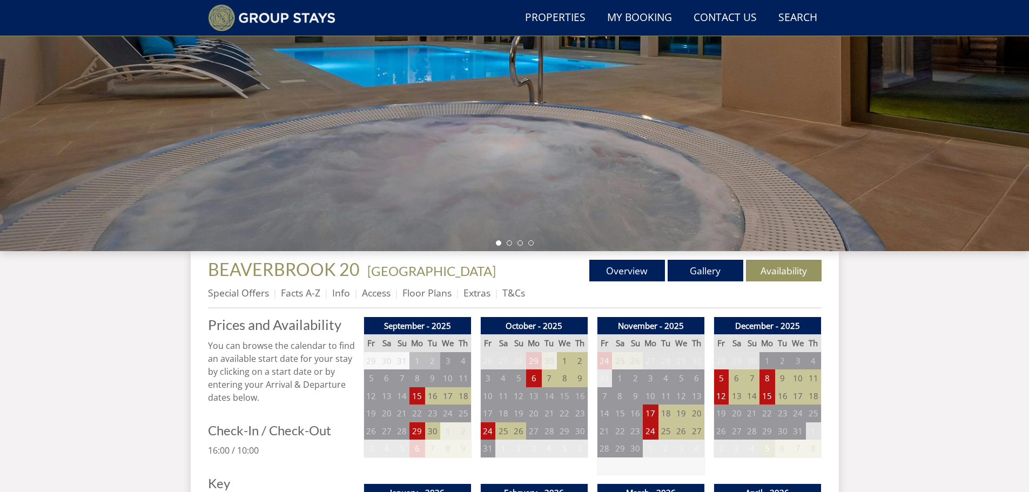
scroll to position [278, 0]
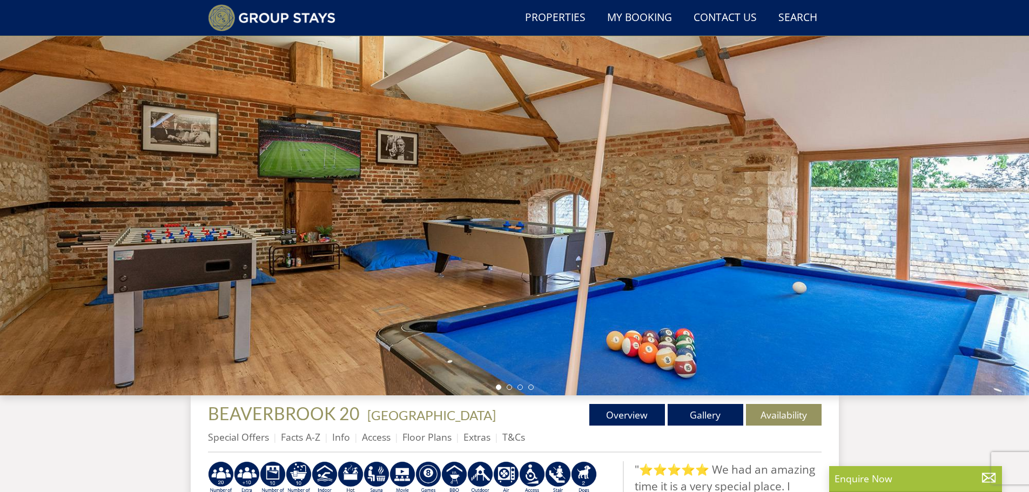
select select "30"
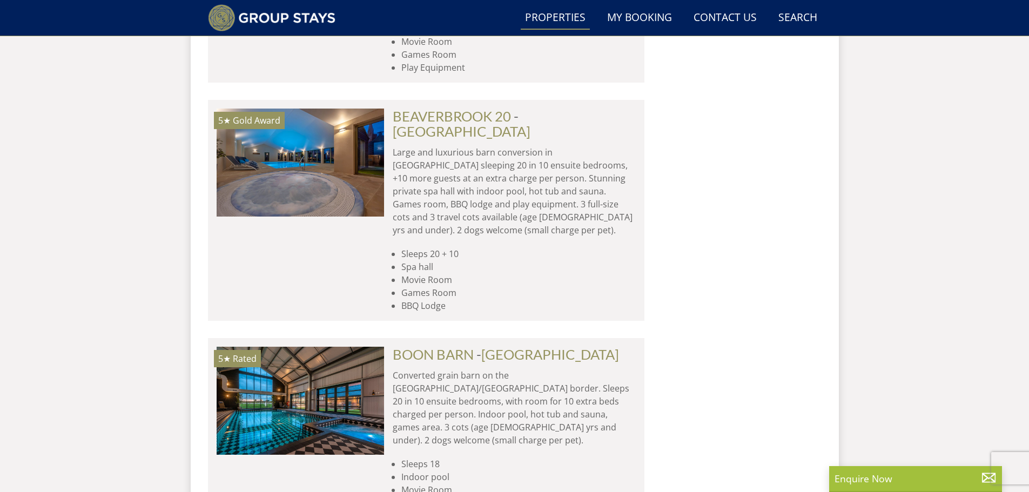
scroll to position [1487, 0]
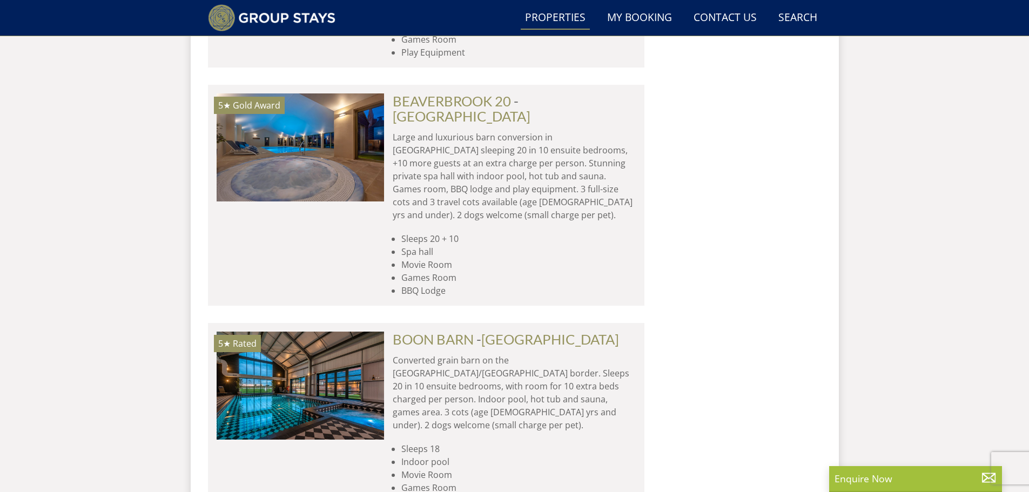
click at [439, 323] on li "5★ Rated" at bounding box center [426, 419] width 436 height 193
click at [436, 331] on link "BOON BARN" at bounding box center [433, 339] width 81 height 16
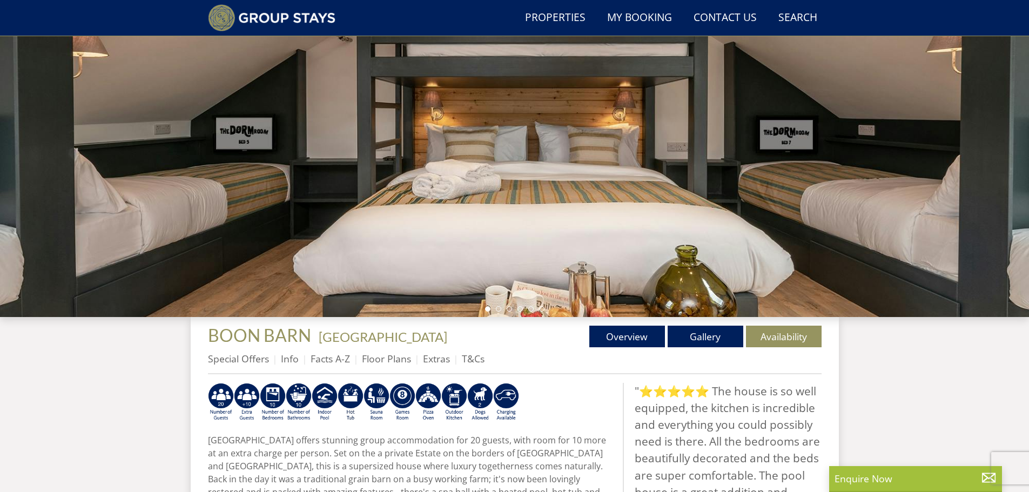
scroll to position [151, 0]
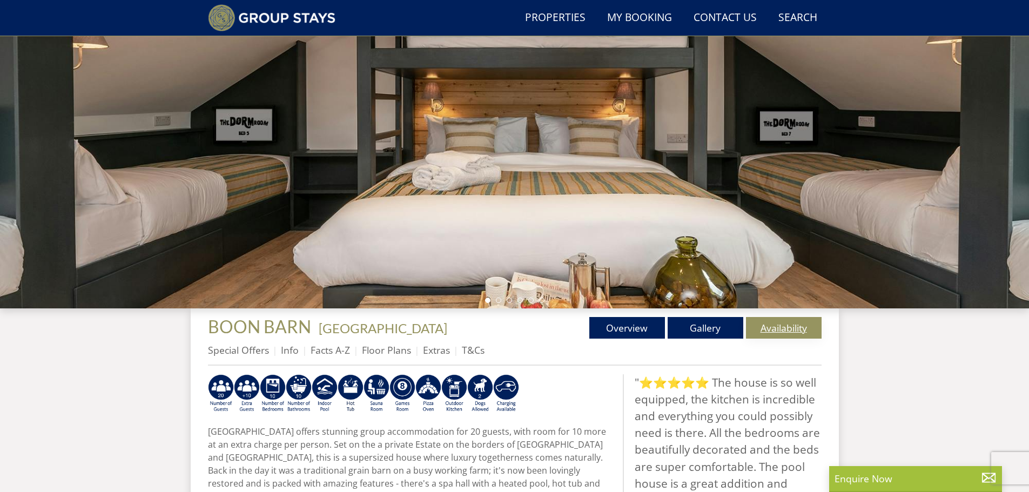
click at [781, 317] on link "Availability" at bounding box center [784, 328] width 76 height 22
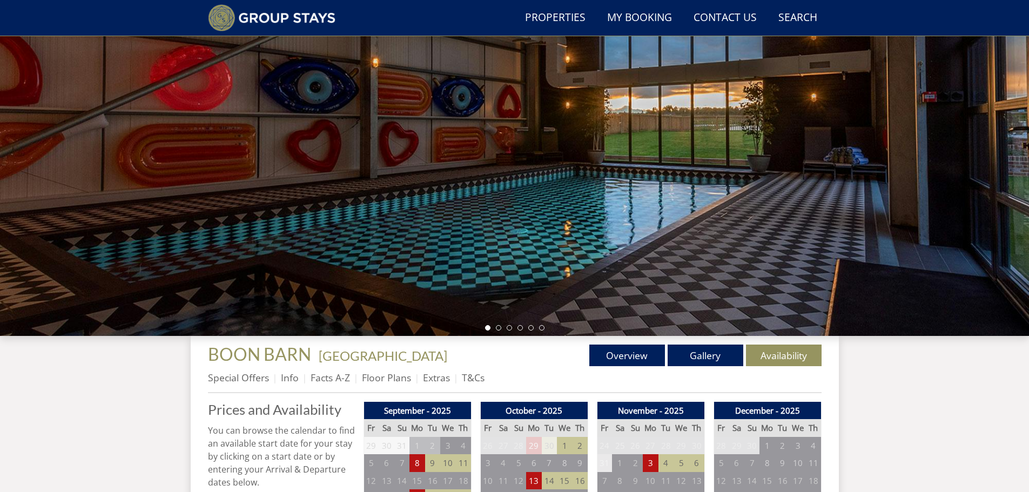
scroll to position [98, 0]
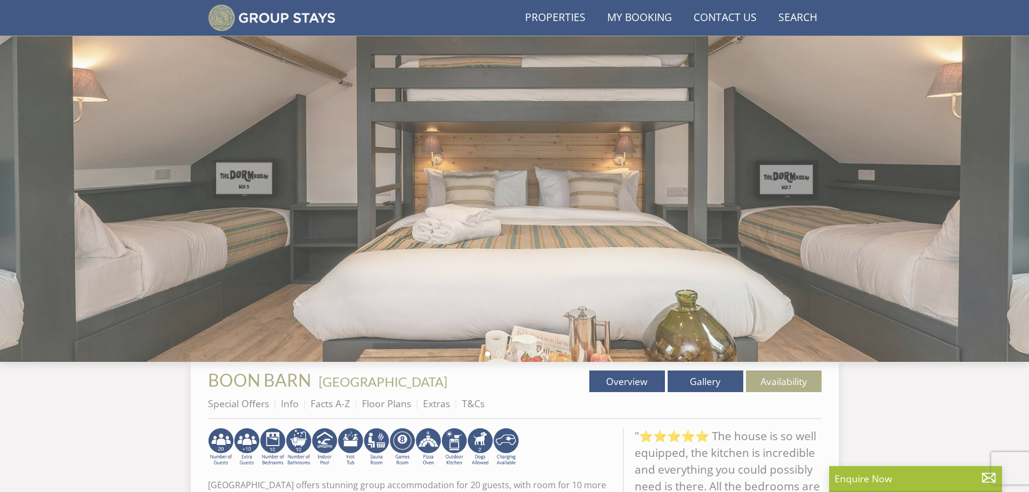
scroll to position [151, 0]
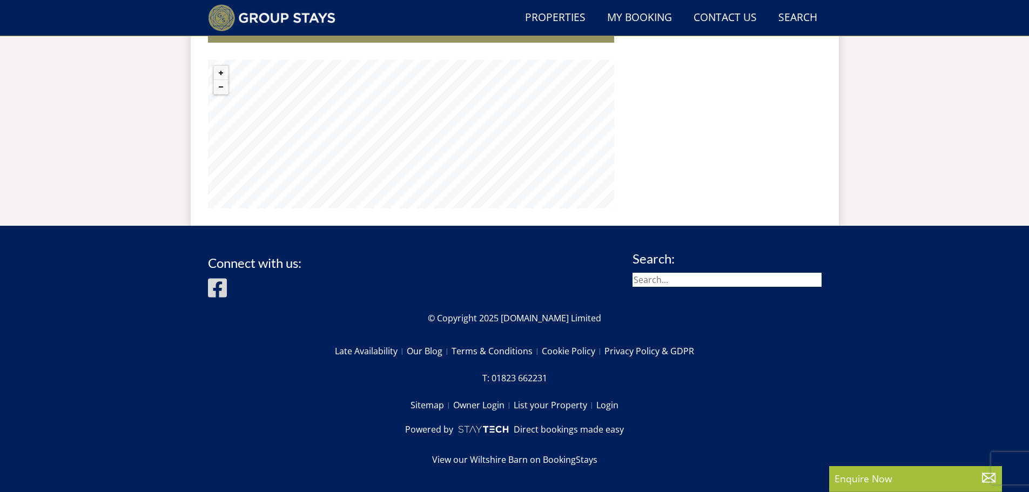
select select "30"
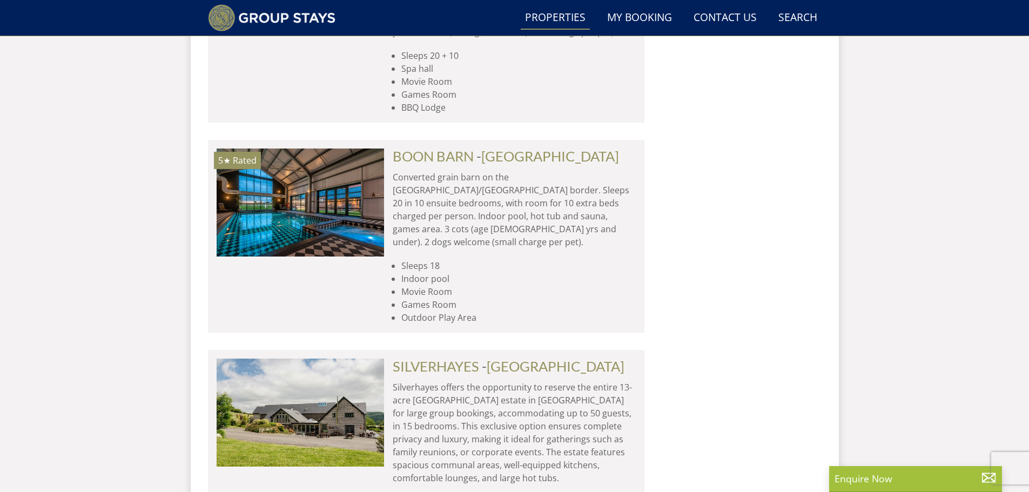
scroll to position [1757, 0]
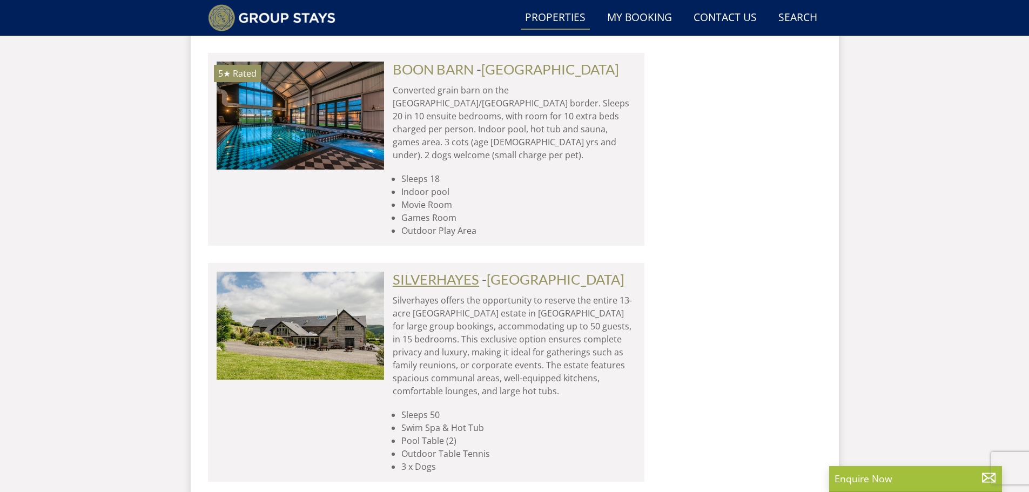
click at [439, 271] on link "SILVERHAYES" at bounding box center [436, 279] width 86 height 16
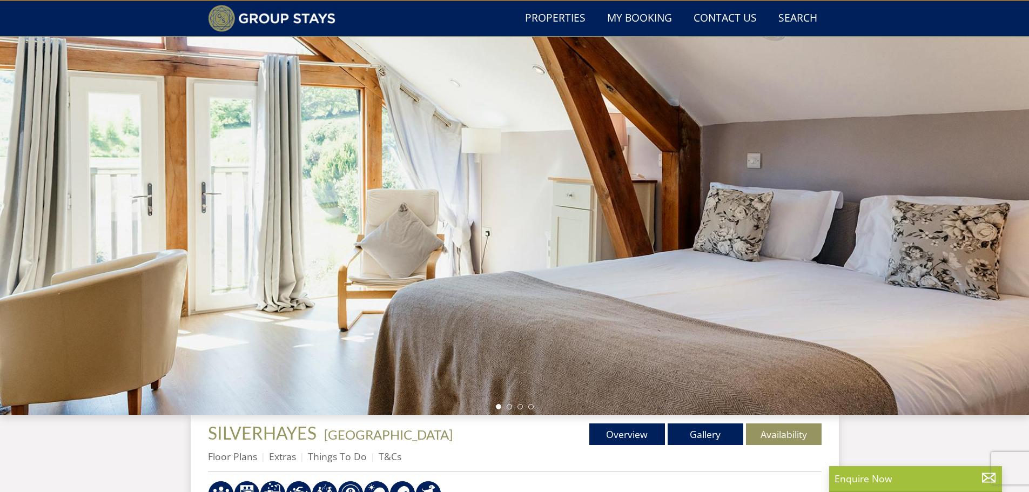
scroll to position [95, 0]
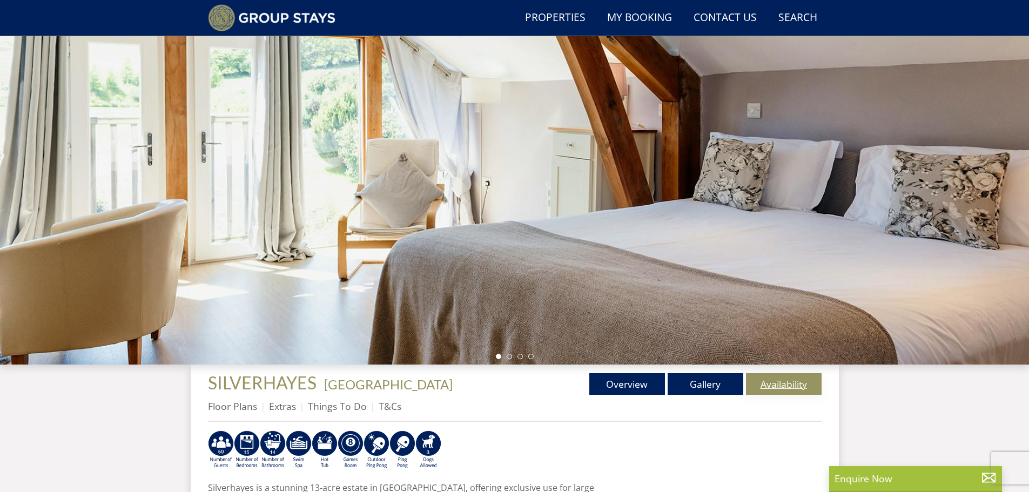
click at [791, 373] on link "Availability" at bounding box center [784, 384] width 76 height 22
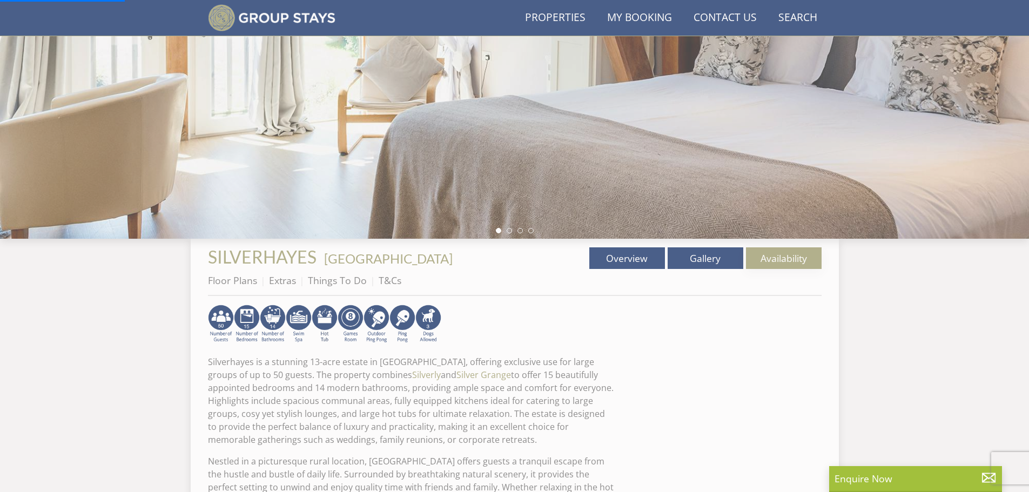
scroll to position [257, 0]
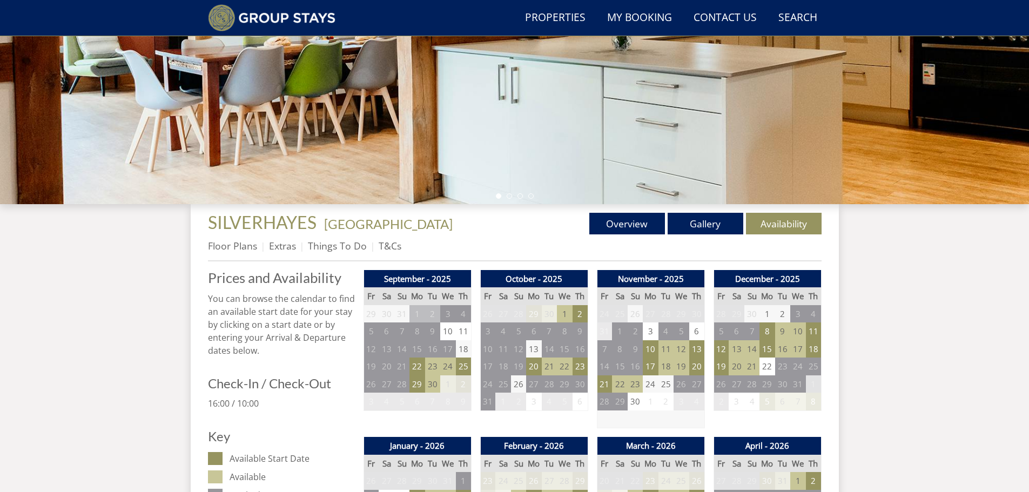
scroll to position [260, 0]
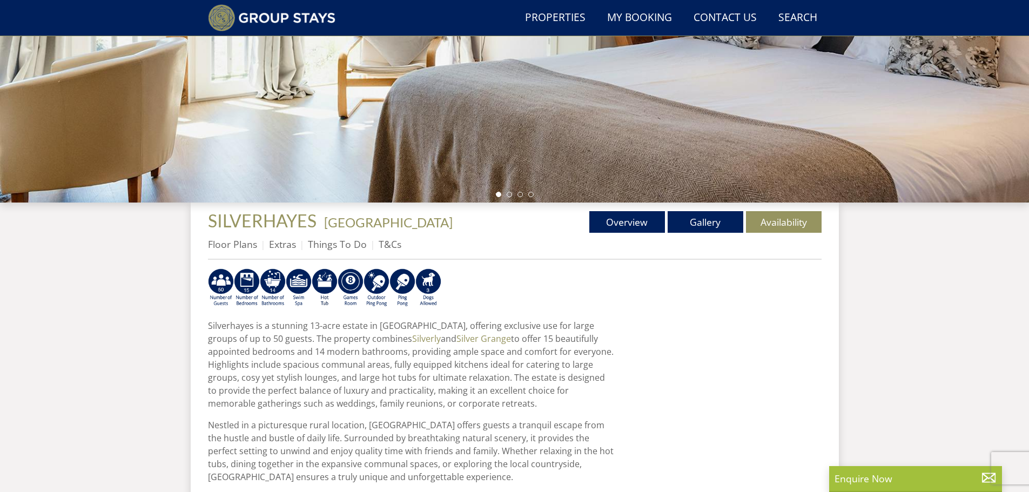
select select "30"
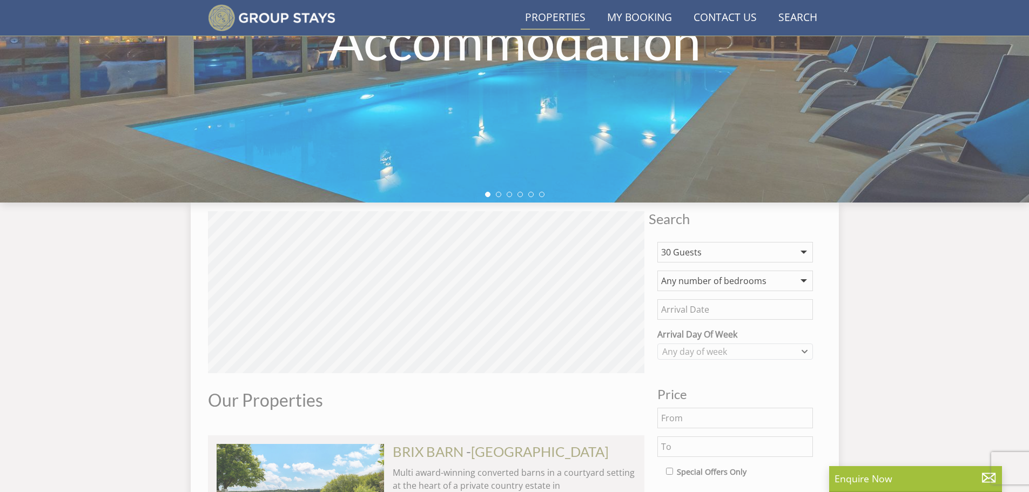
scroll to position [1757, 0]
